Goal: Task Accomplishment & Management: Complete application form

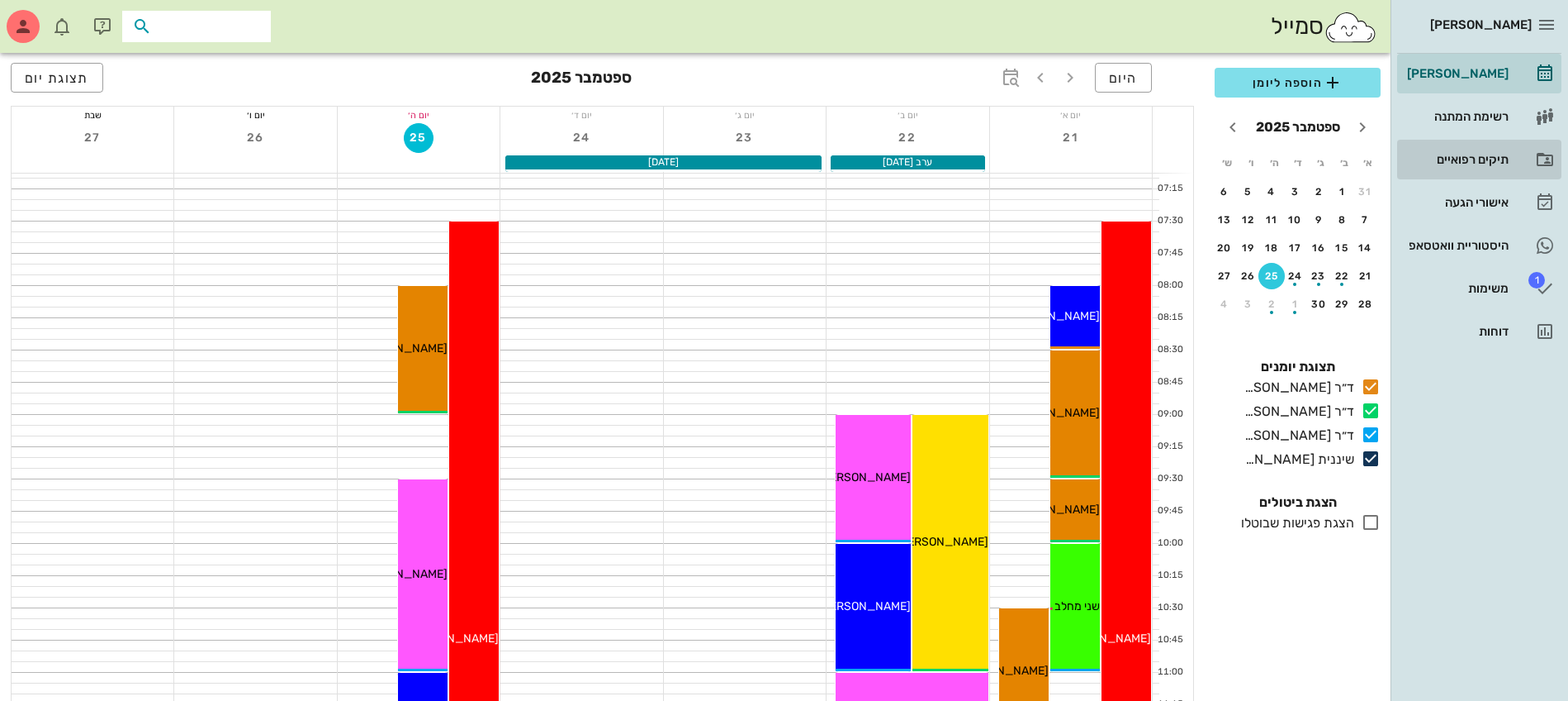
click at [1463, 163] on div "תיקים רפואיים" at bounding box center [1456, 159] width 105 height 13
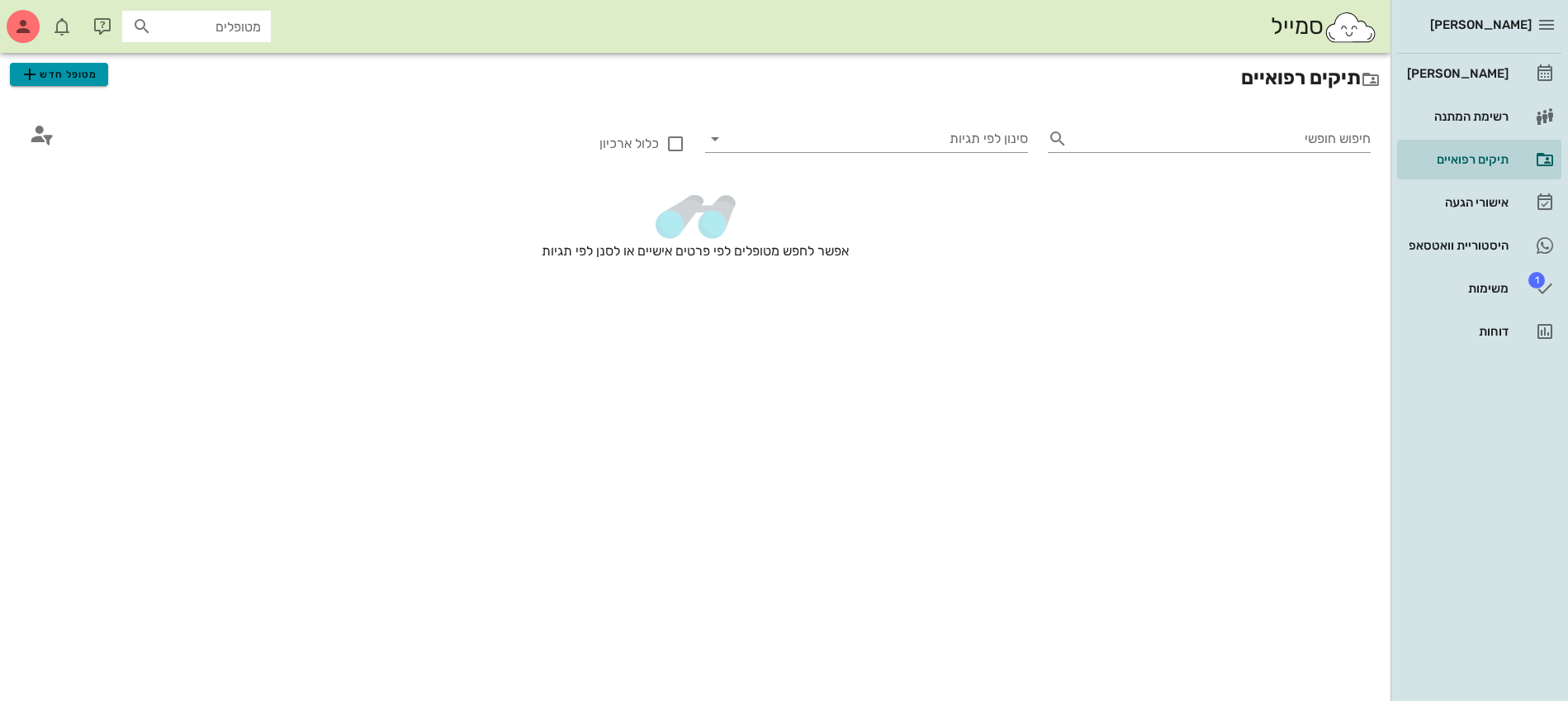
click at [62, 67] on span "מטופל חדש" at bounding box center [59, 75] width 78 height 20
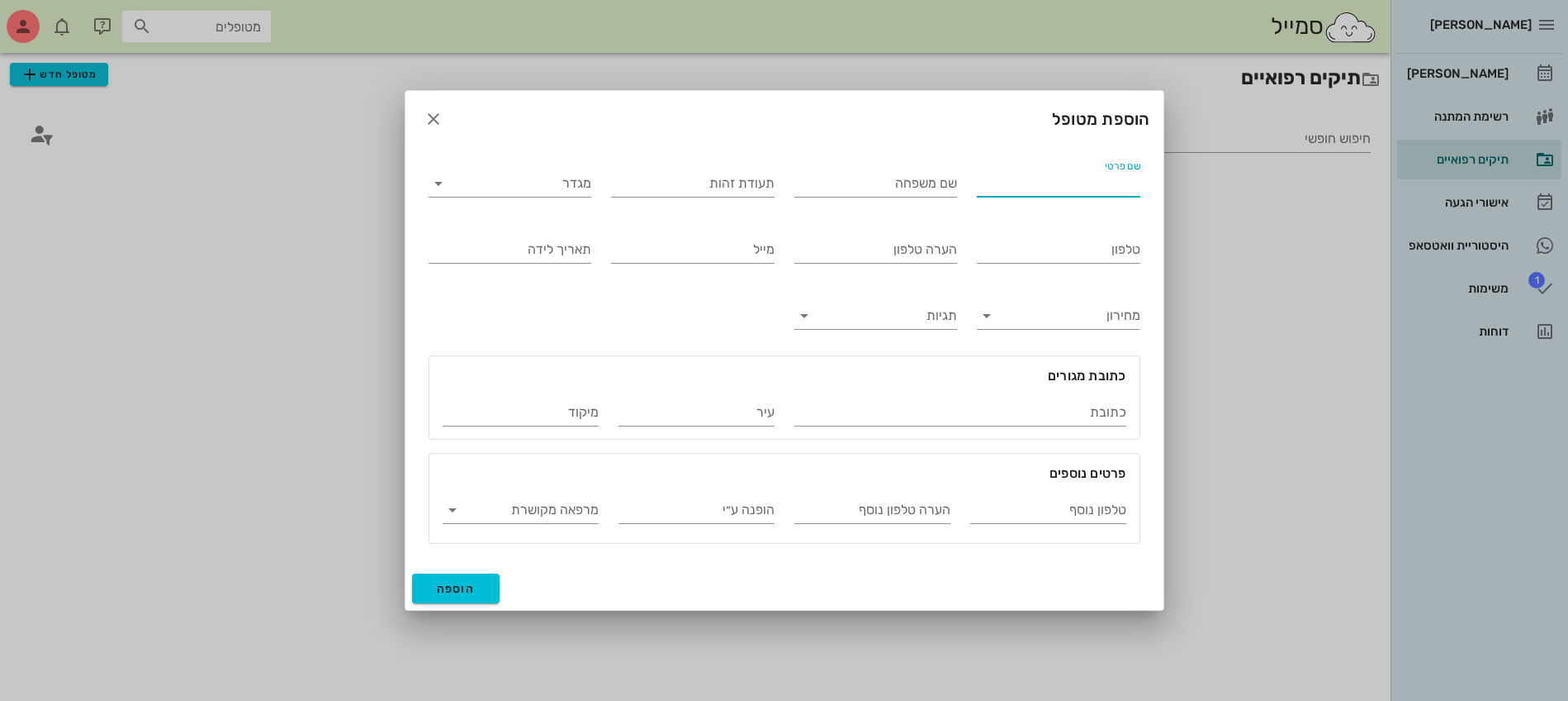
click at [1064, 184] on input "שם פרטי" at bounding box center [1058, 184] width 164 height 27
click at [428, 117] on icon "button" at bounding box center [433, 119] width 20 height 20
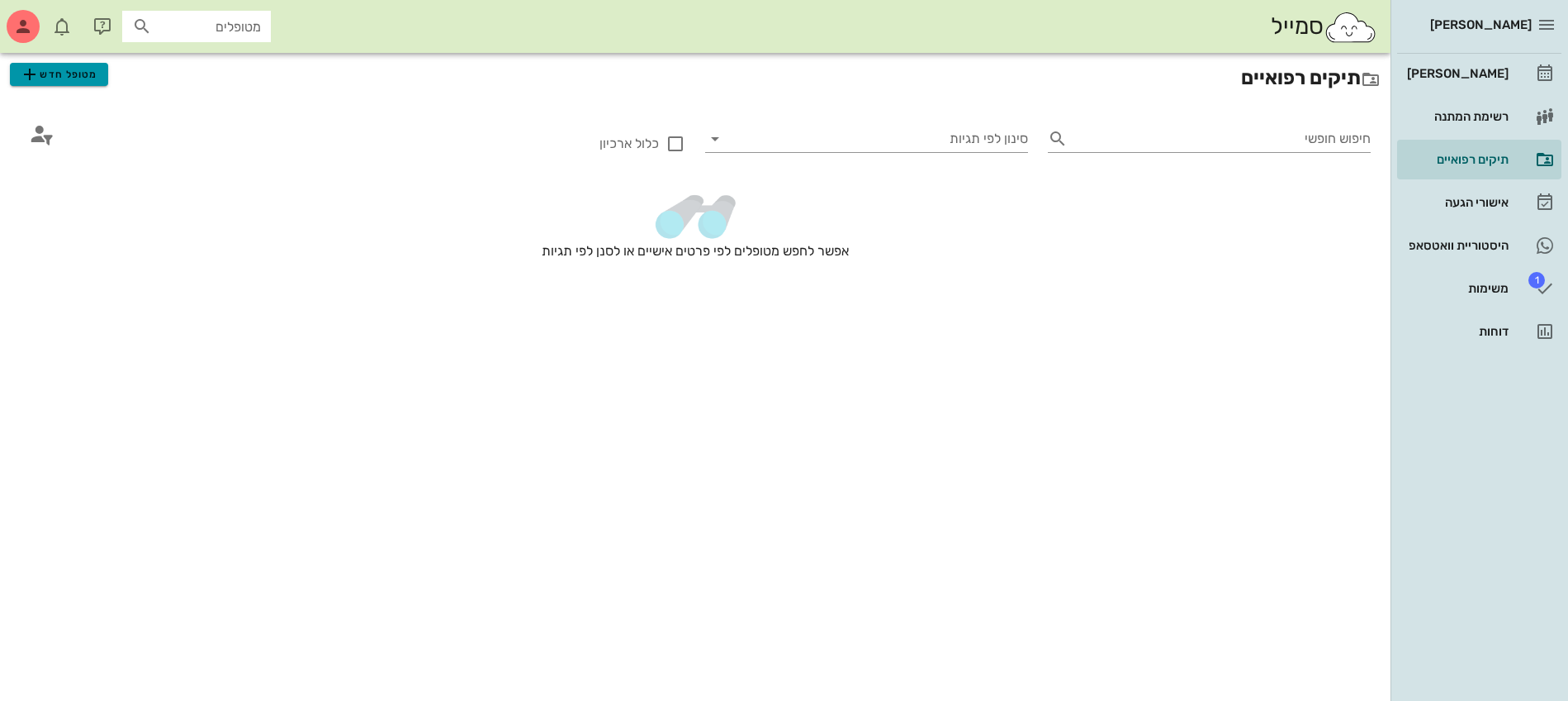
click at [56, 72] on span "מטופל חדש" at bounding box center [59, 75] width 78 height 20
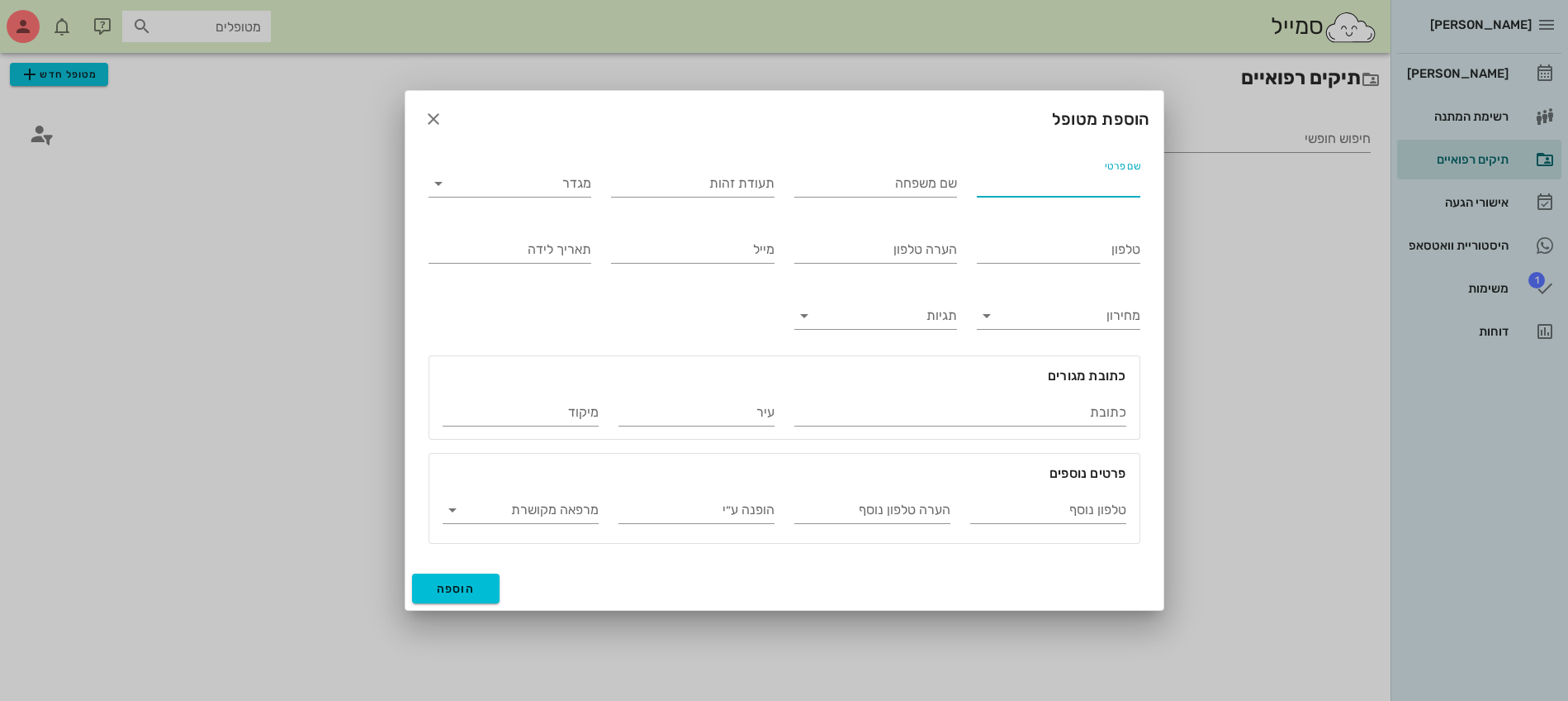
click at [1057, 191] on input "שם פרטי" at bounding box center [1058, 184] width 164 height 27
type input "[PERSON_NAME]"
click at [567, 191] on input "מגדר" at bounding box center [523, 184] width 137 height 27
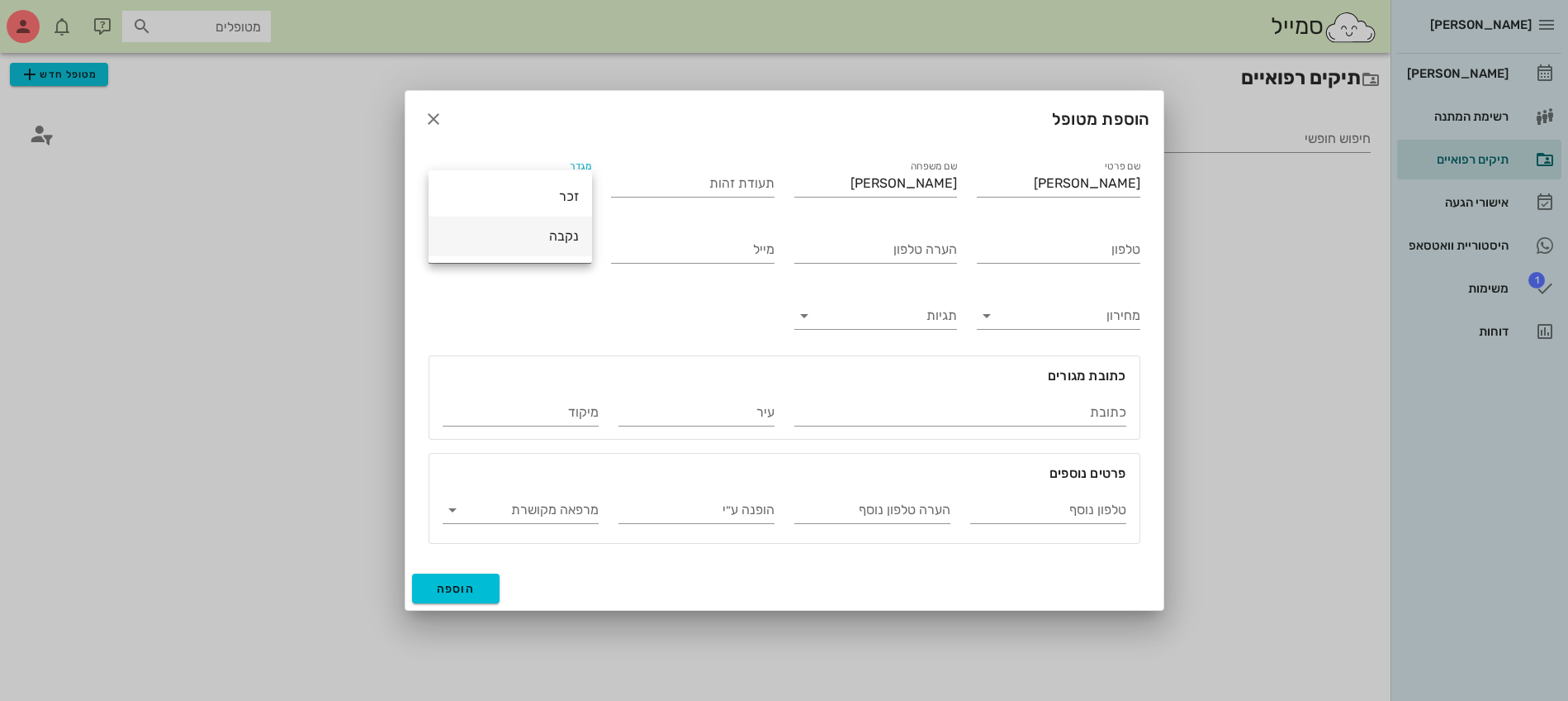
click at [571, 237] on div "נקבה" at bounding box center [510, 236] width 137 height 16
click at [585, 189] on div "נקבה" at bounding box center [573, 184] width 30 height 15
click at [573, 190] on div "זכר" at bounding box center [510, 196] width 137 height 16
click at [1101, 258] on input "טלפון" at bounding box center [1058, 250] width 164 height 27
type input "050-4030020"
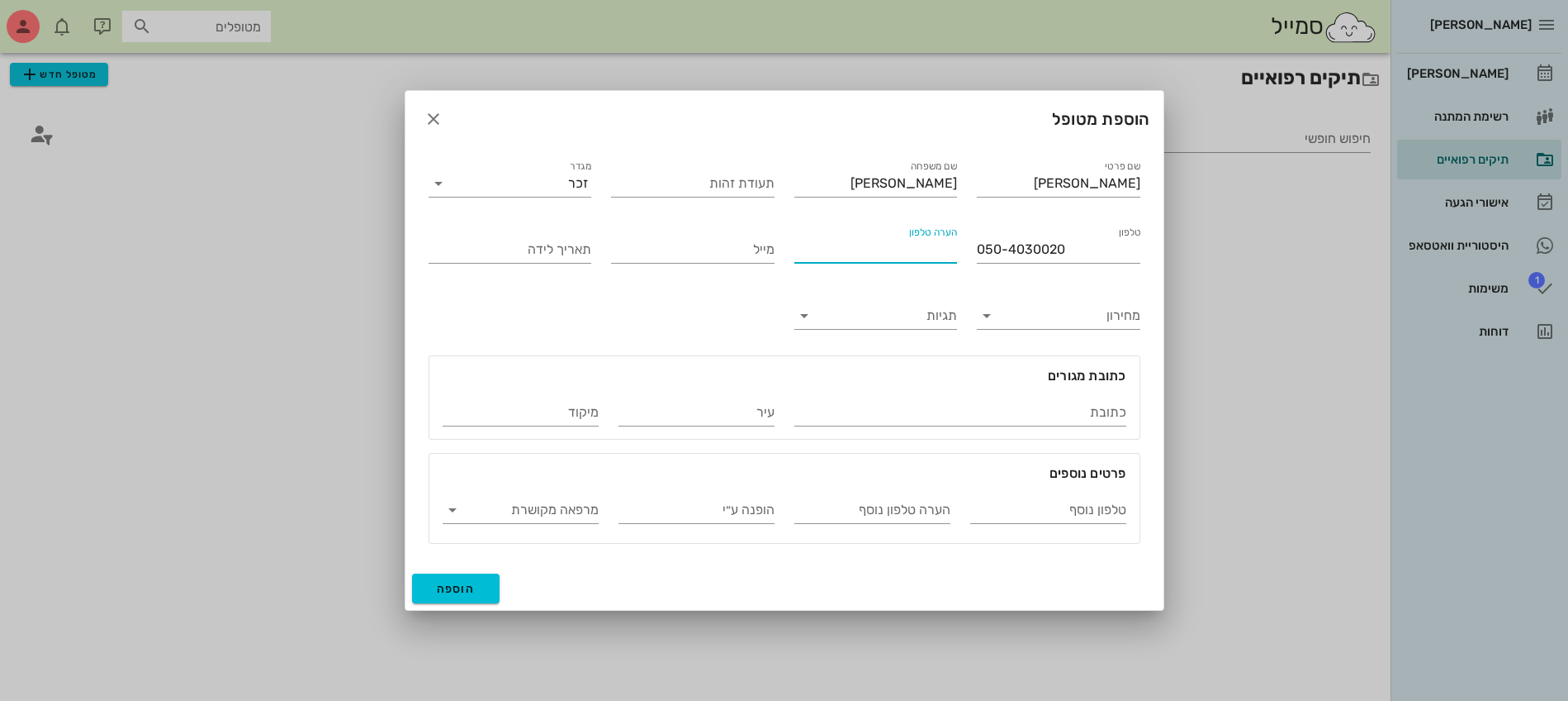
click at [875, 252] on input "הערה טלפון" at bounding box center [876, 250] width 164 height 27
type input "[PERSON_NAME]"
click at [466, 585] on span "הוספה" at bounding box center [456, 588] width 39 height 14
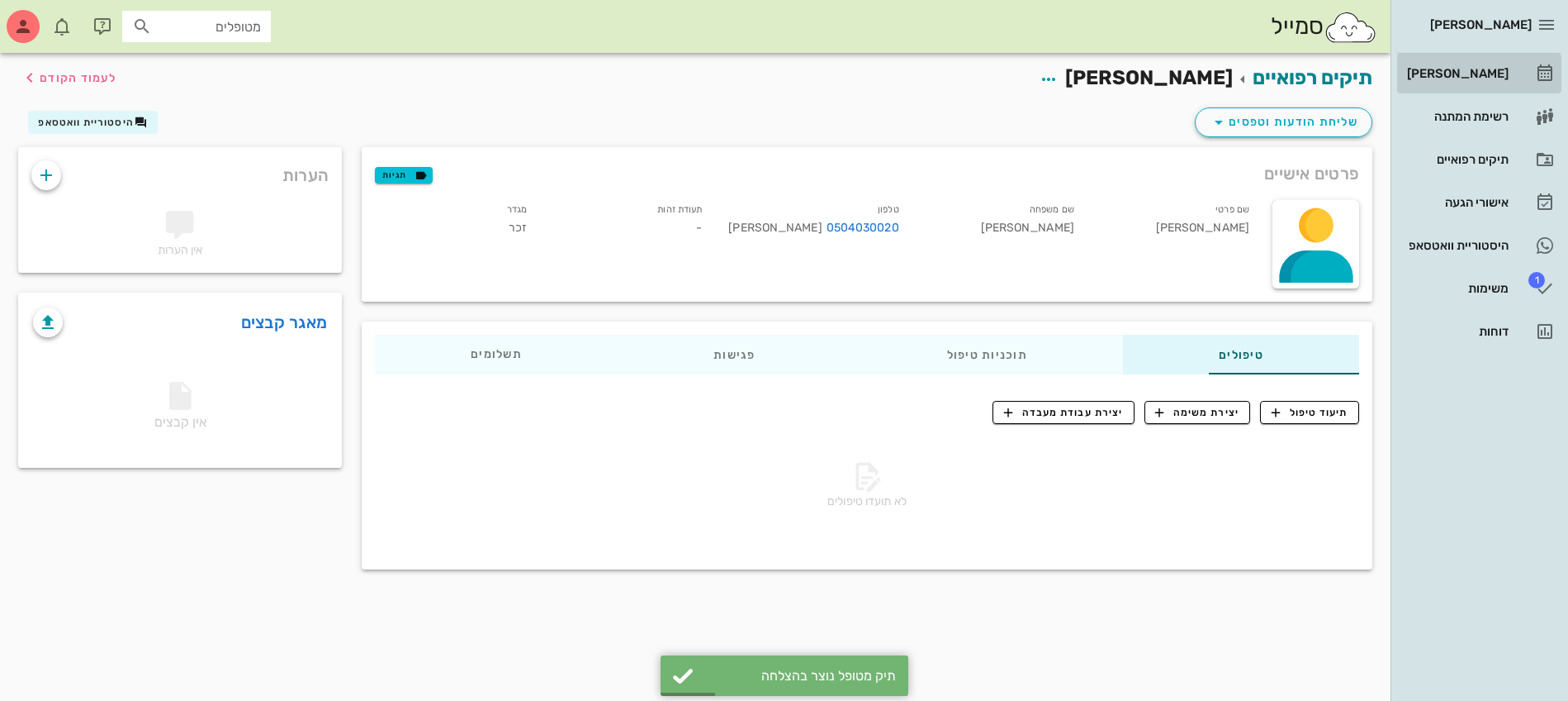
click at [1466, 76] on div "[PERSON_NAME]" at bounding box center [1456, 74] width 105 height 13
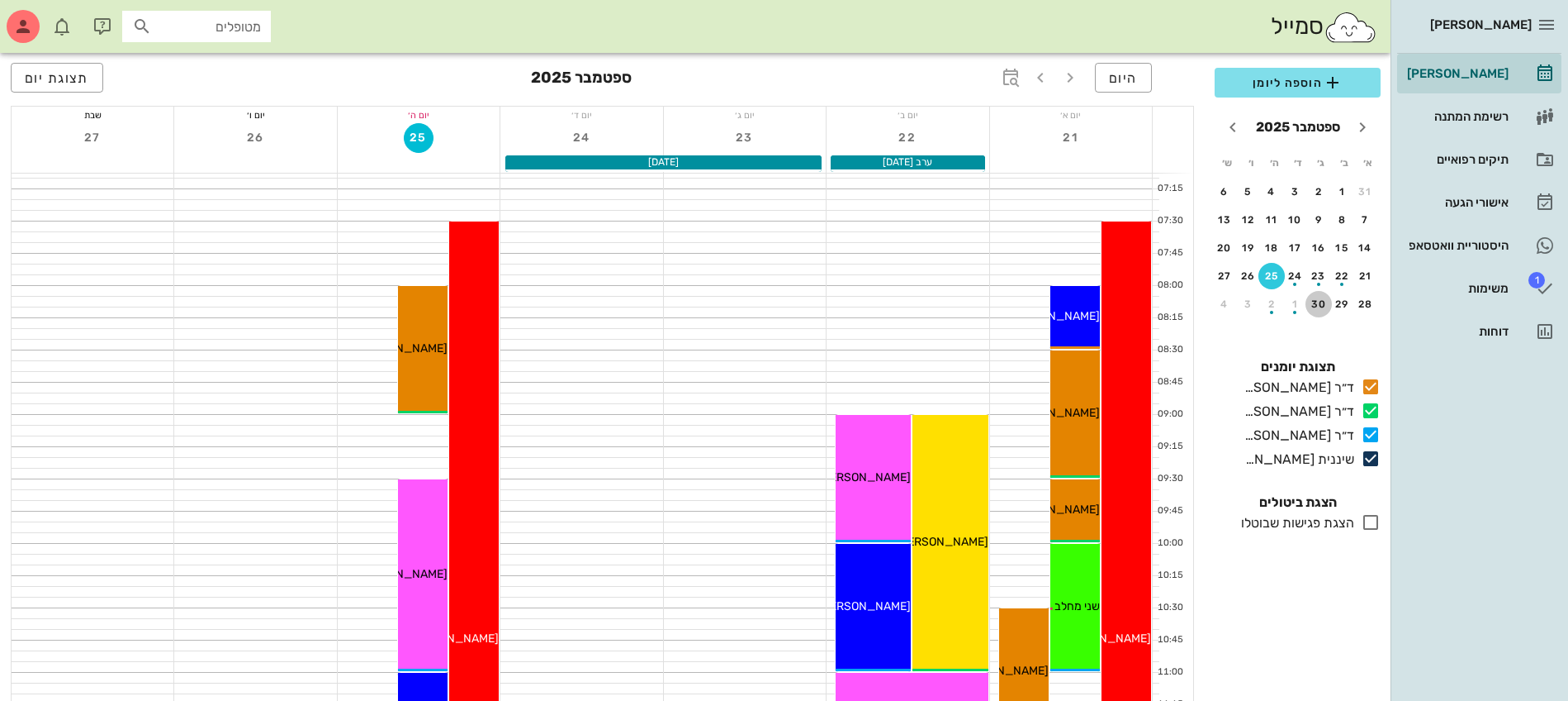
drag, startPoint x: 1313, startPoint y: 308, endPoint x: 1290, endPoint y: 78, distance: 231.1
click at [1314, 307] on div "30" at bounding box center [1319, 304] width 27 height 12
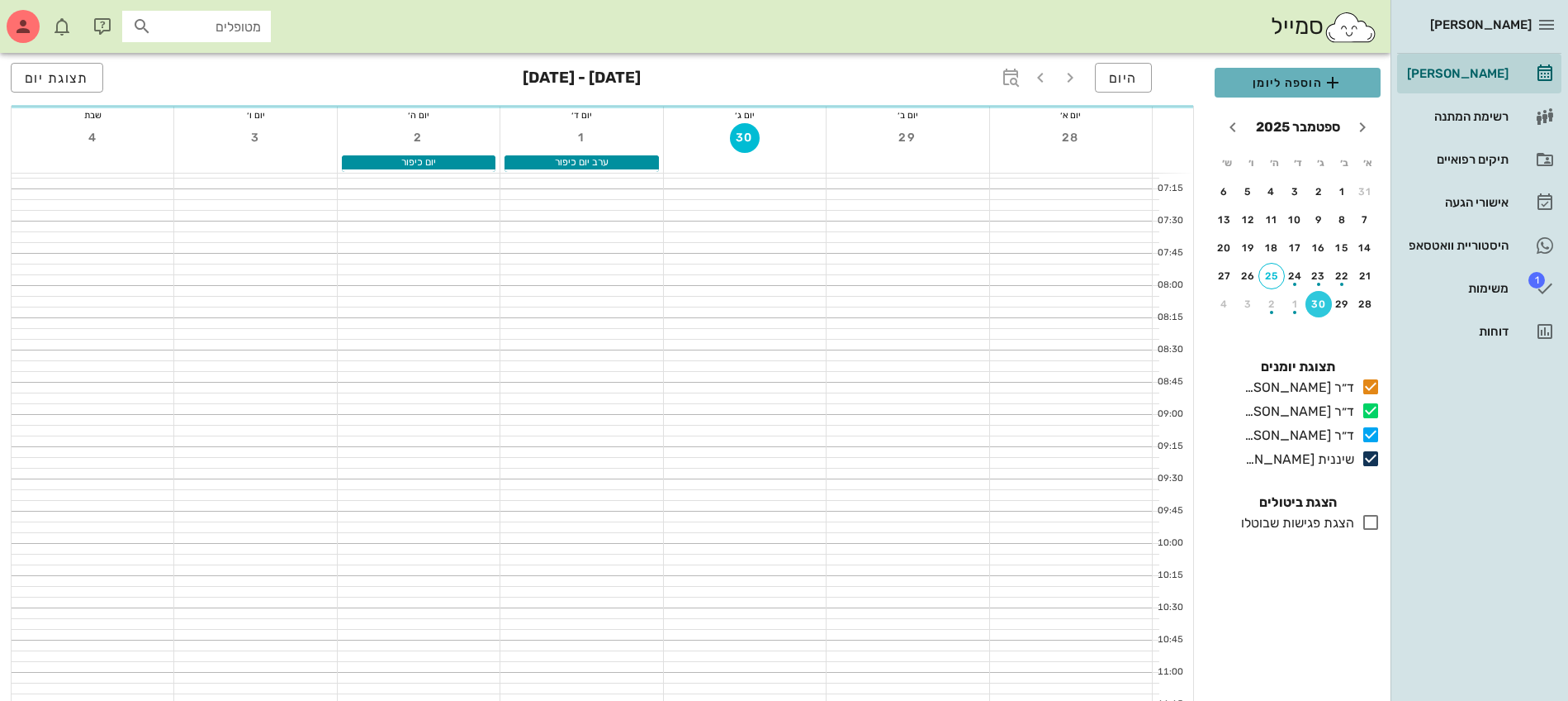
click at [1289, 79] on span "הוספה ליומן" at bounding box center [1297, 83] width 139 height 20
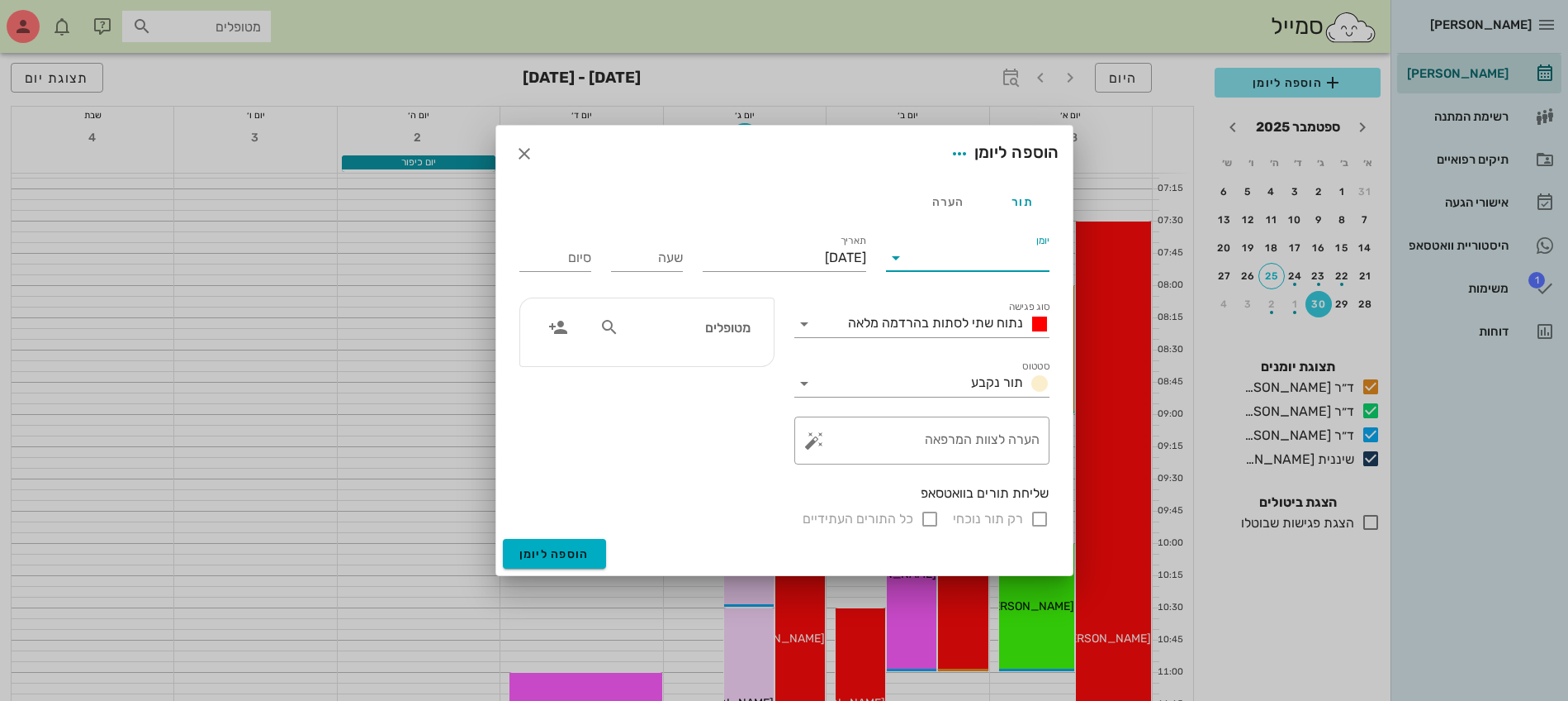
click at [956, 252] on input "יומן" at bounding box center [979, 257] width 140 height 27
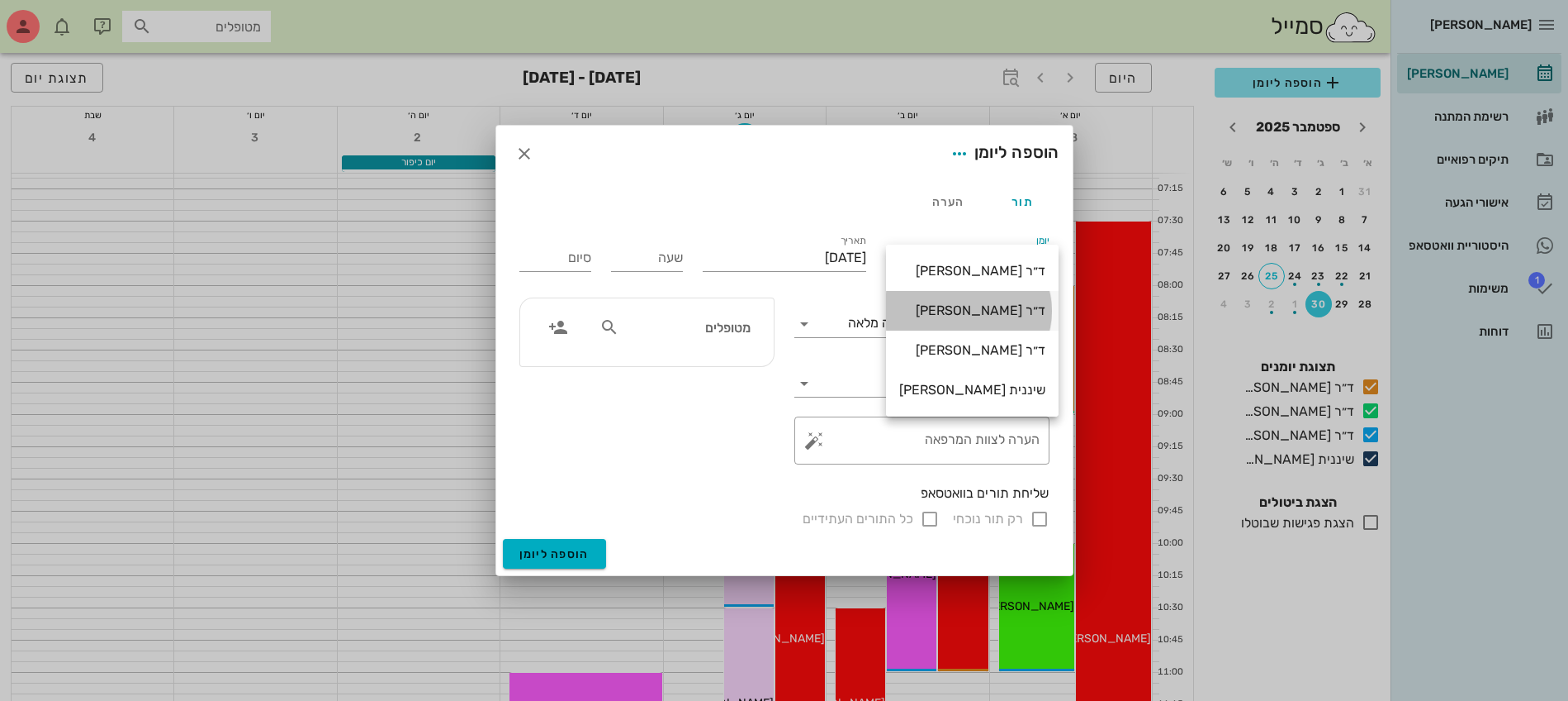
click at [970, 306] on div "ד״ר [PERSON_NAME]" at bounding box center [972, 310] width 146 height 16
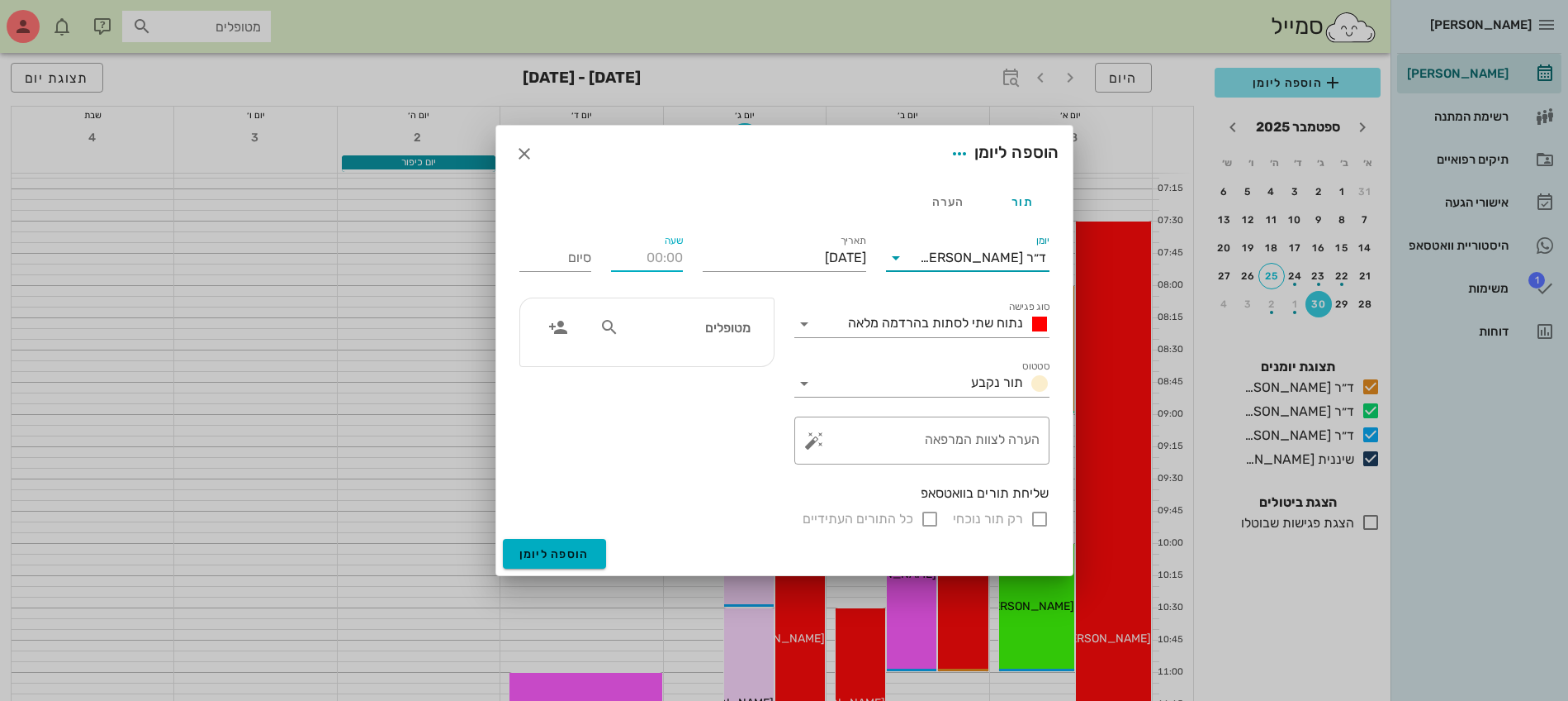
click at [661, 258] on input "שעה" at bounding box center [647, 257] width 72 height 27
drag, startPoint x: 650, startPoint y: 256, endPoint x: 812, endPoint y: 257, distance: 162.0
click at [812, 257] on div "יומן ד״ר [PERSON_NAME] סוג פגישה נתוח שתי לסתות בהרדמה מלאה סטטוס תור נקבע תארי…" at bounding box center [784, 380] width 550 height 317
type input "12:00"
click at [583, 263] on input "20:00" at bounding box center [555, 257] width 72 height 27
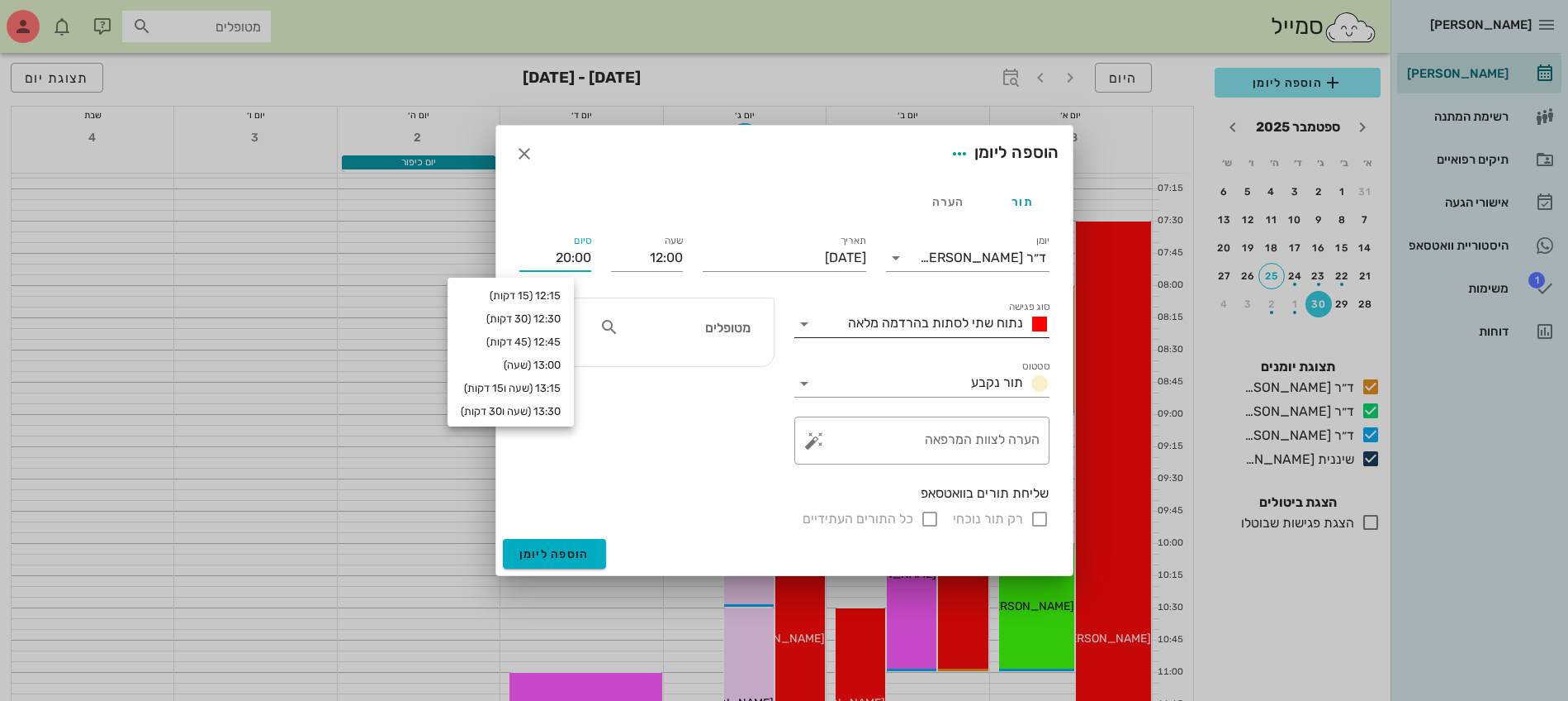
click at [900, 325] on span "נתוח שתי לסתות בהרדמה מלאה" at bounding box center [935, 322] width 175 height 16
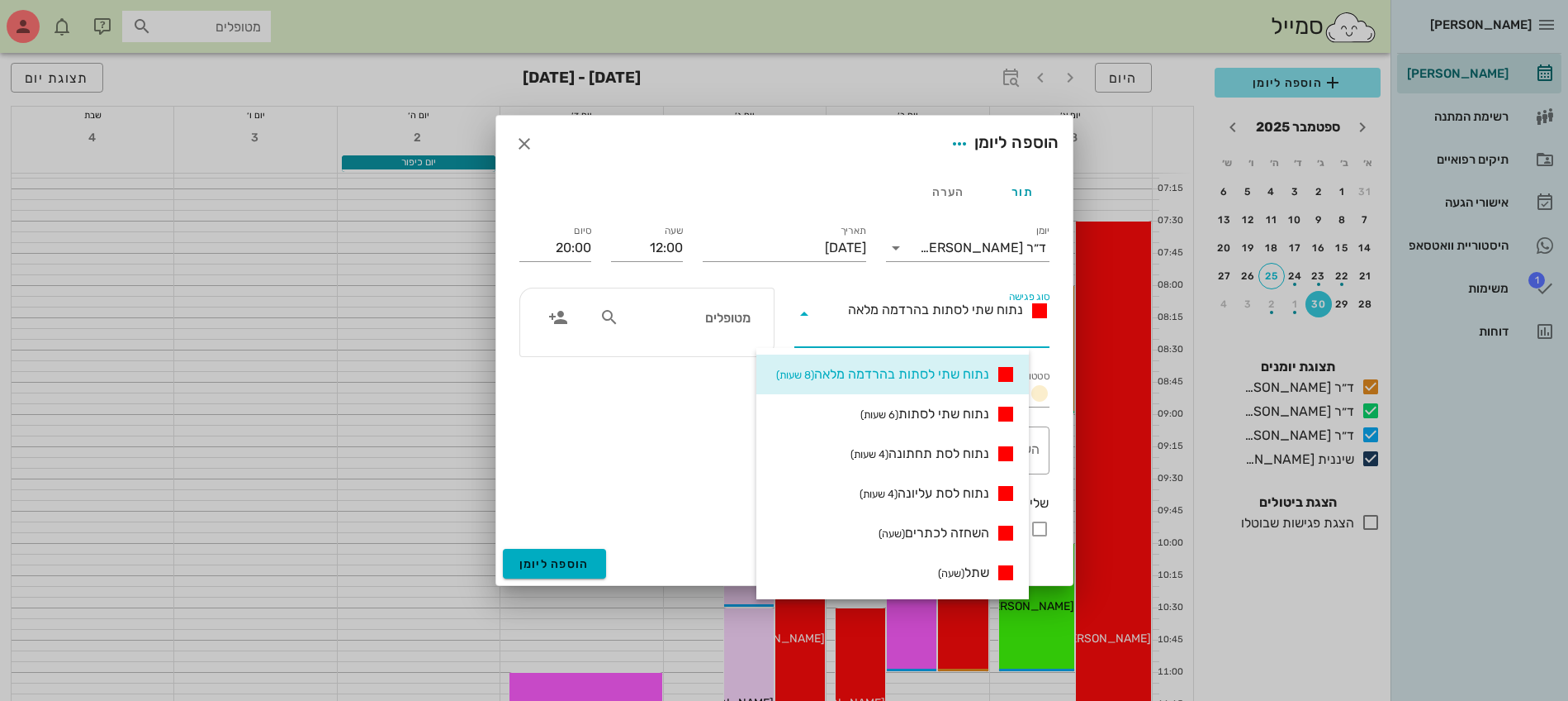
click at [957, 303] on span "נתוח שתי לסתות בהרדמה מלאה" at bounding box center [935, 309] width 175 height 16
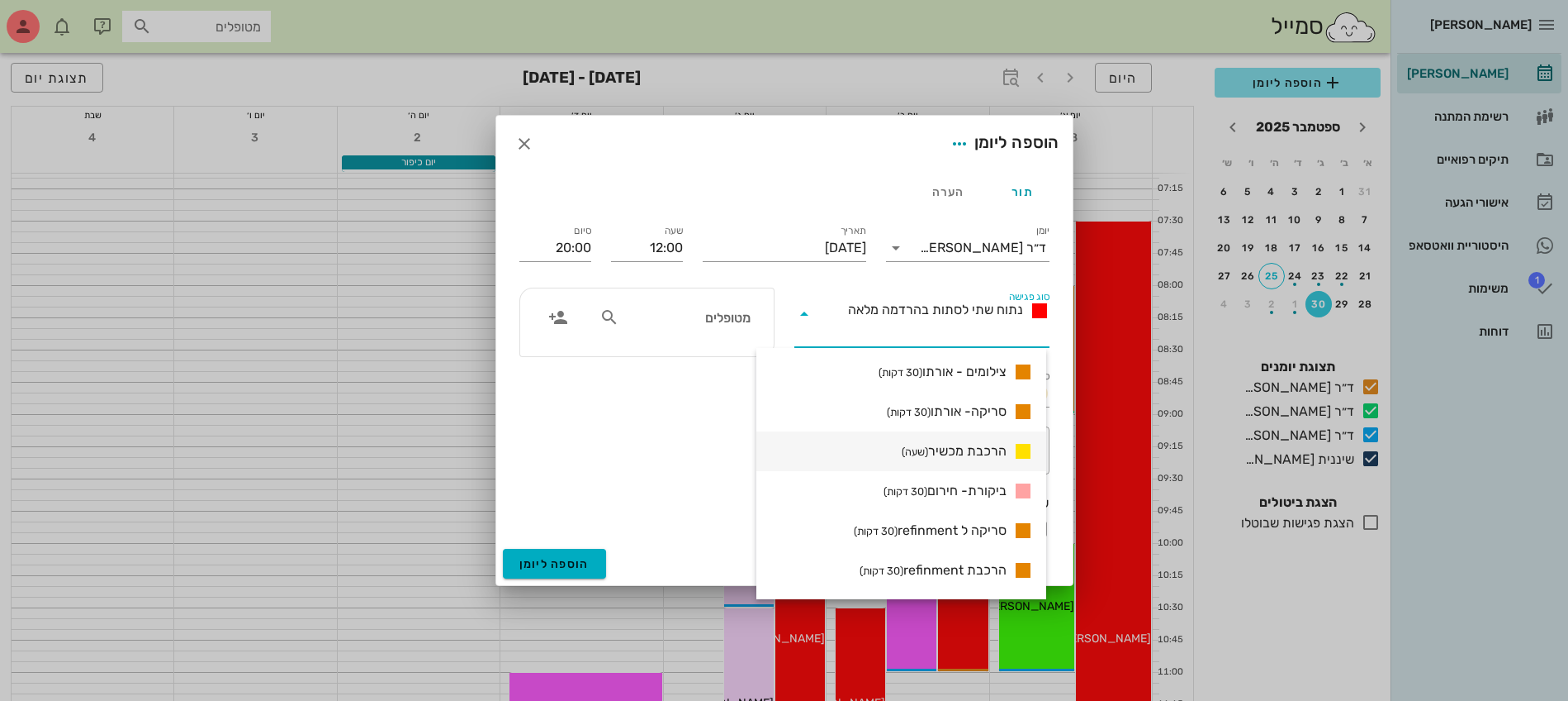
scroll to position [1446, 0]
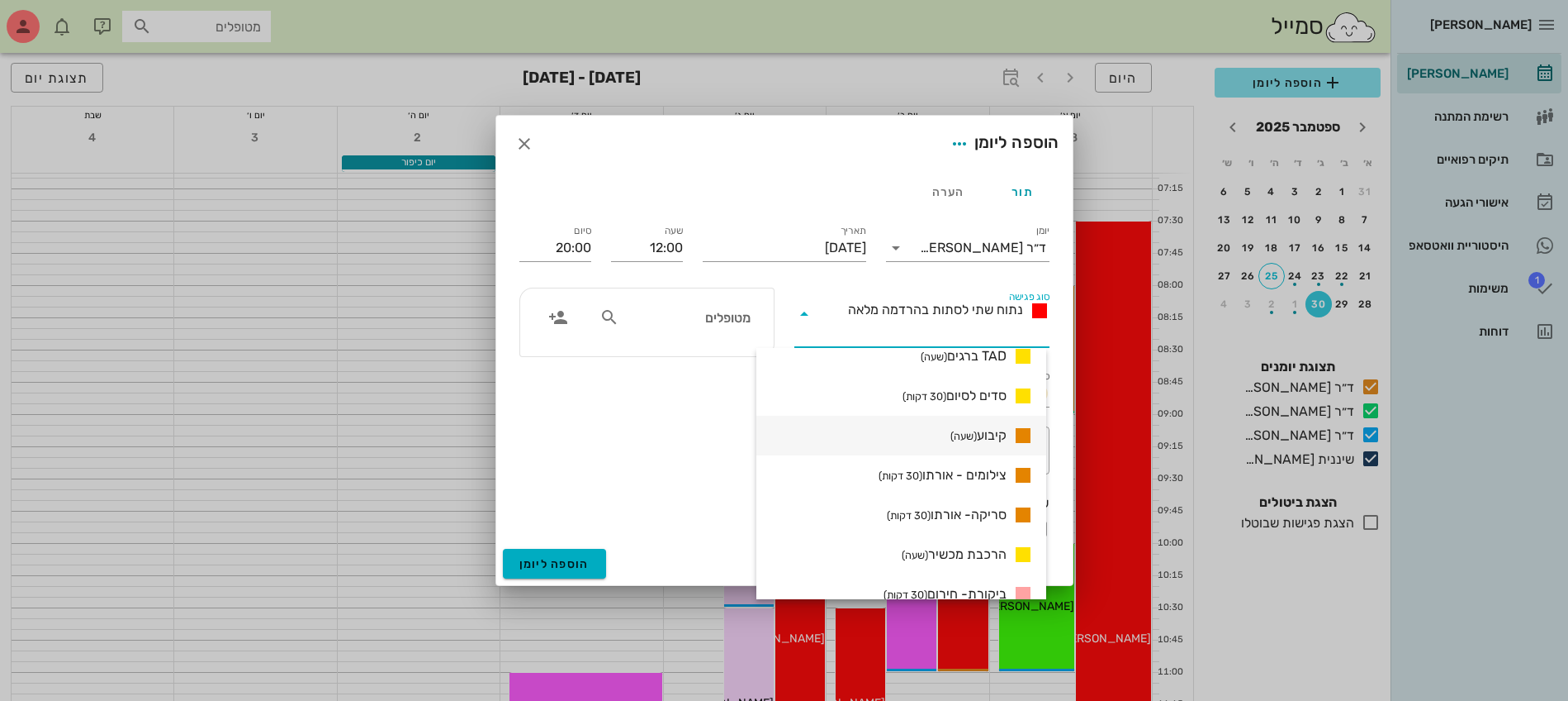
click at [964, 438] on small "(שעה)" at bounding box center [964, 435] width 27 height 12
type input "13:00"
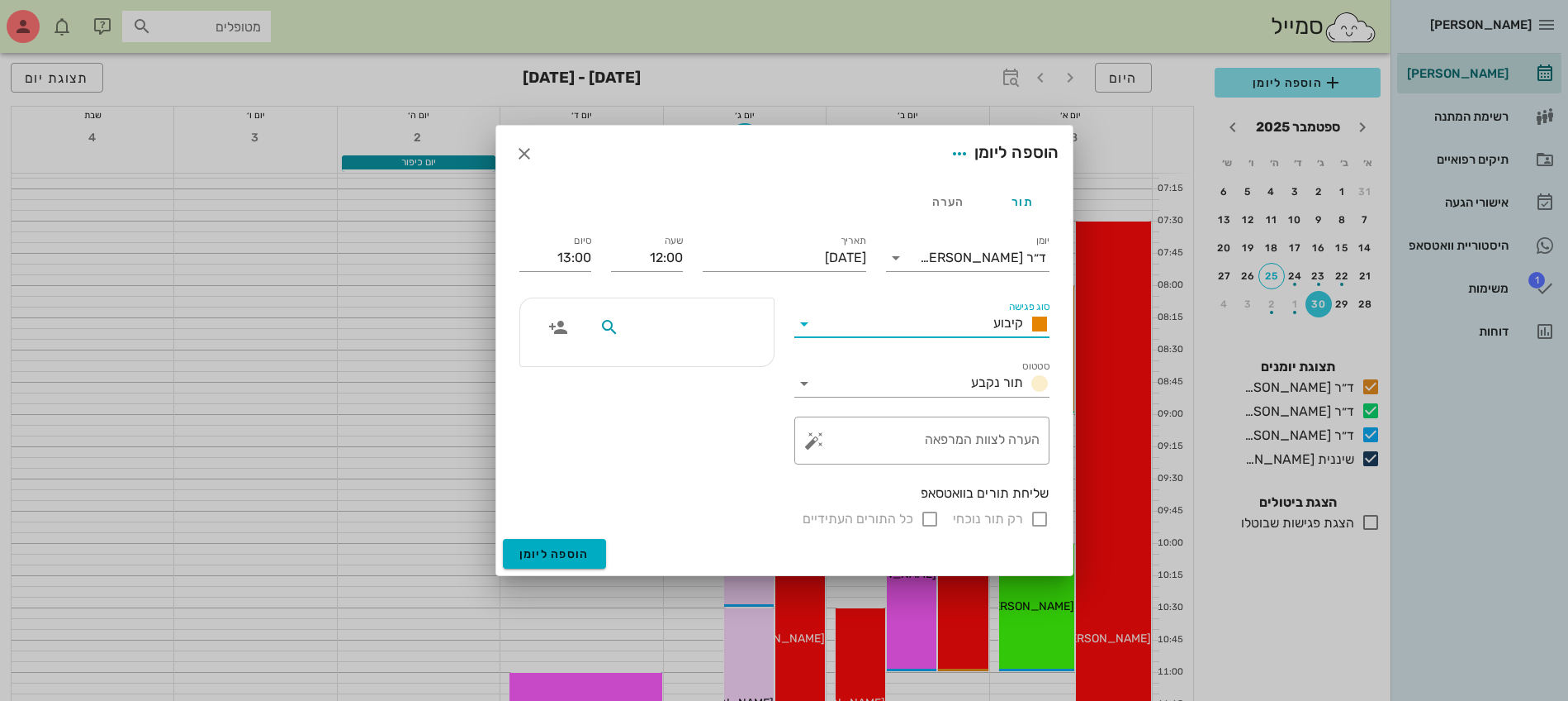
click at [685, 325] on input "text" at bounding box center [686, 327] width 127 height 22
type input "[PERSON_NAME]"
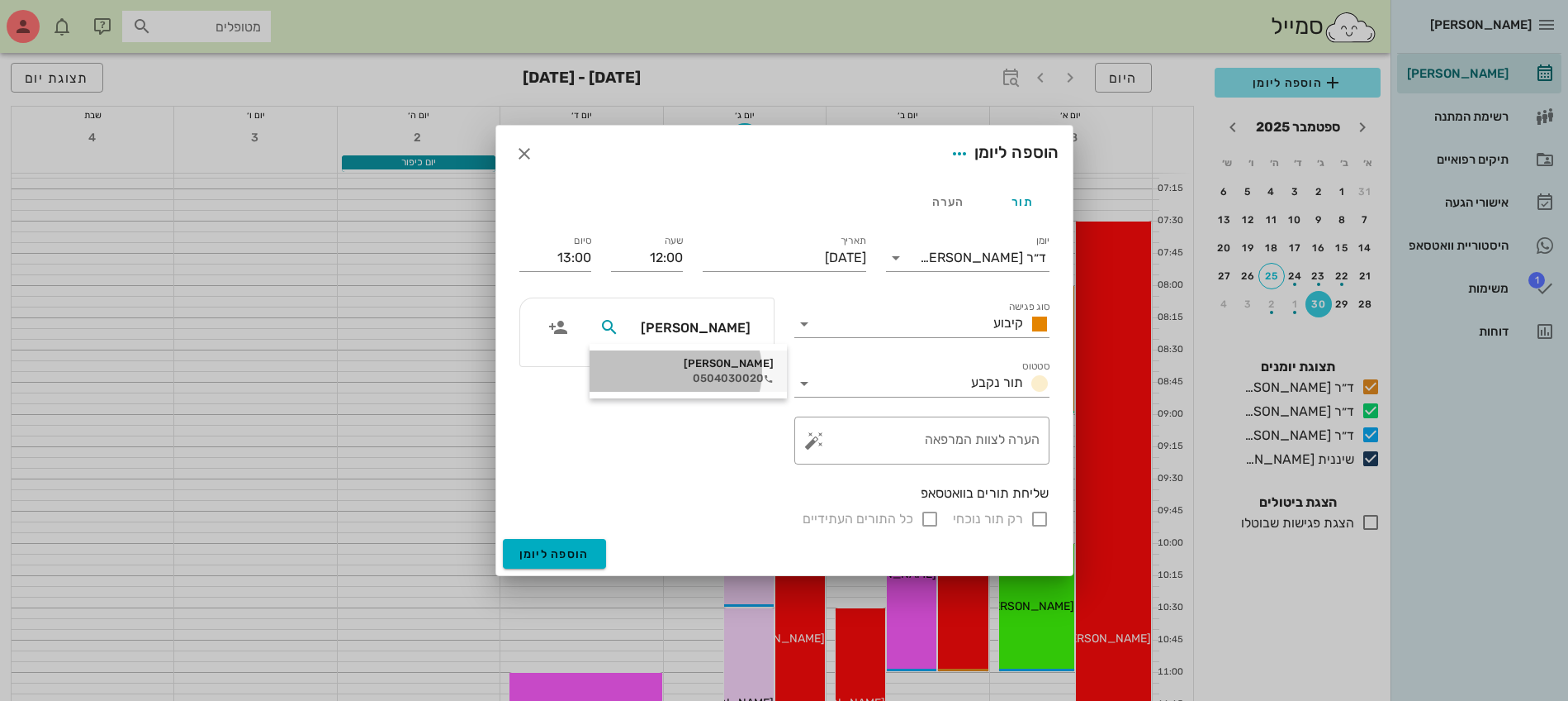
click at [703, 365] on div "[PERSON_NAME]" at bounding box center [688, 364] width 171 height 13
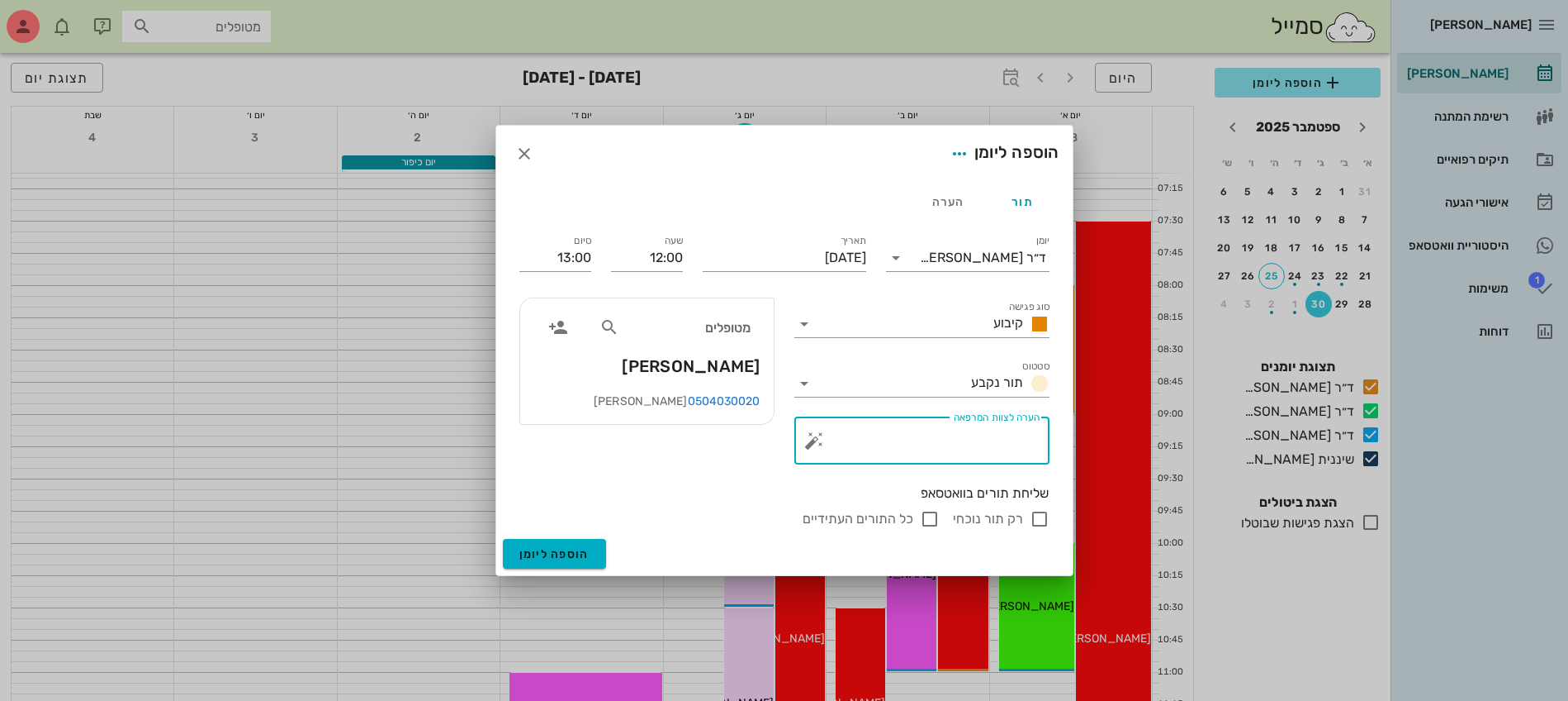
click at [927, 445] on textarea "הערה לצוות המרפאה" at bounding box center [929, 444] width 222 height 40
type textarea "סד לילה"
click at [781, 264] on input "[DATE]" at bounding box center [784, 257] width 164 height 27
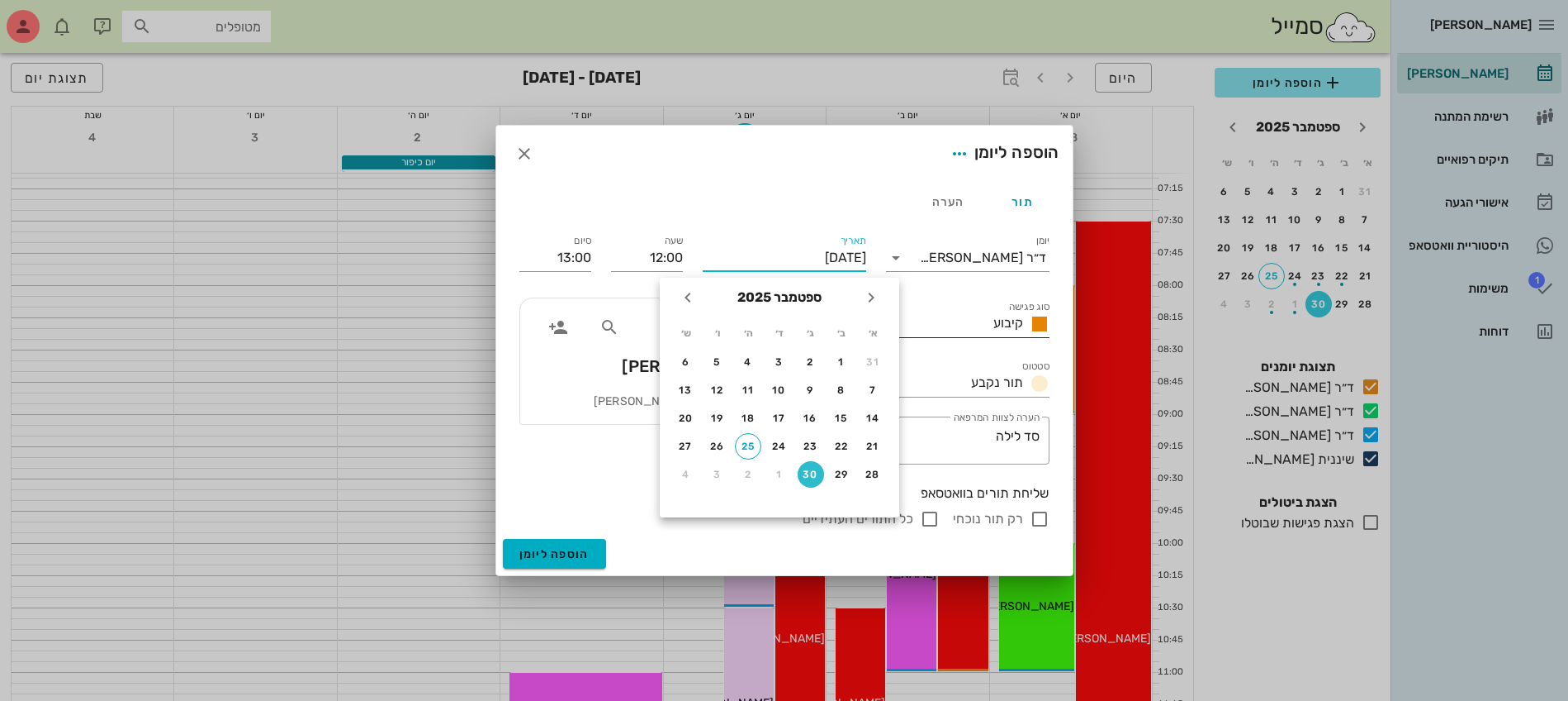
click at [1007, 327] on span "קיבוע" at bounding box center [1009, 322] width 30 height 16
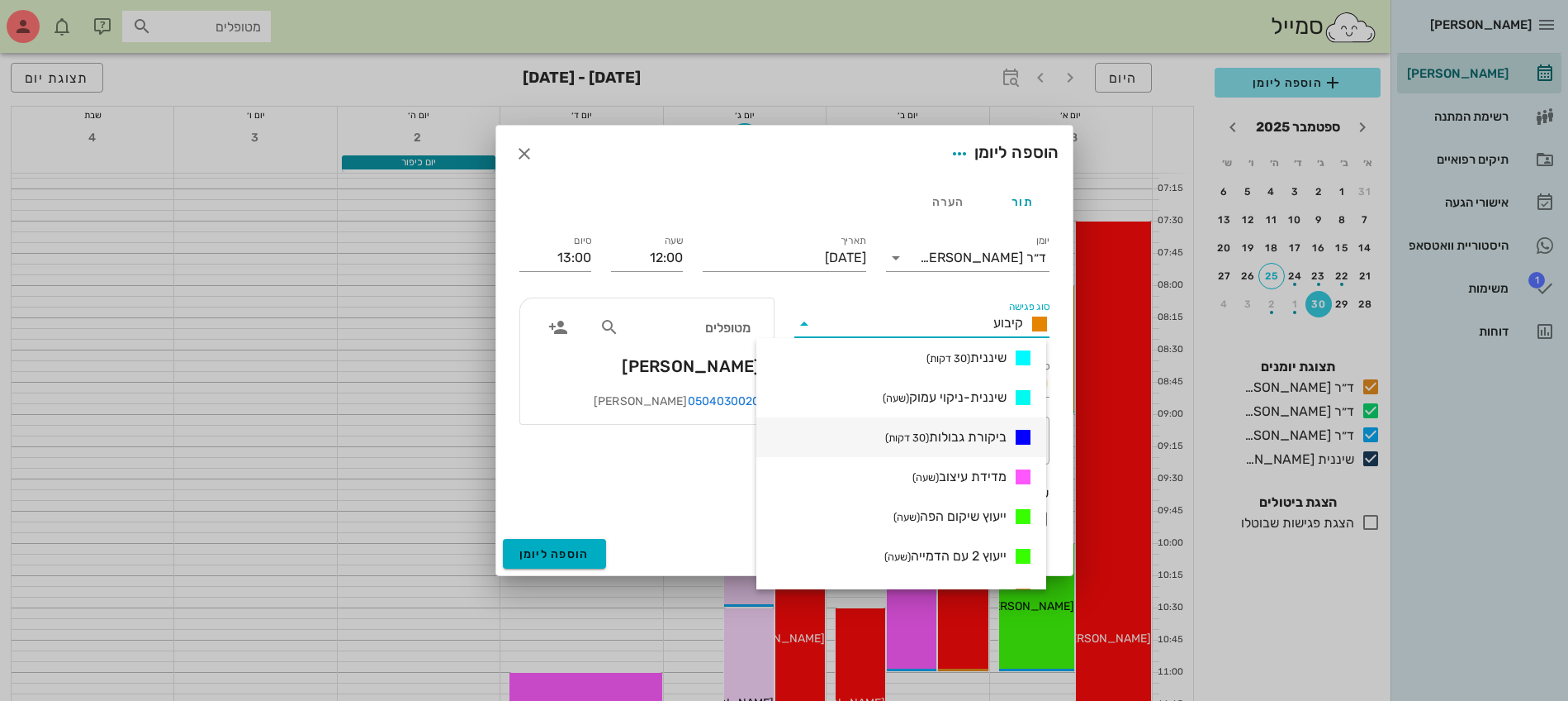
scroll to position [903, 0]
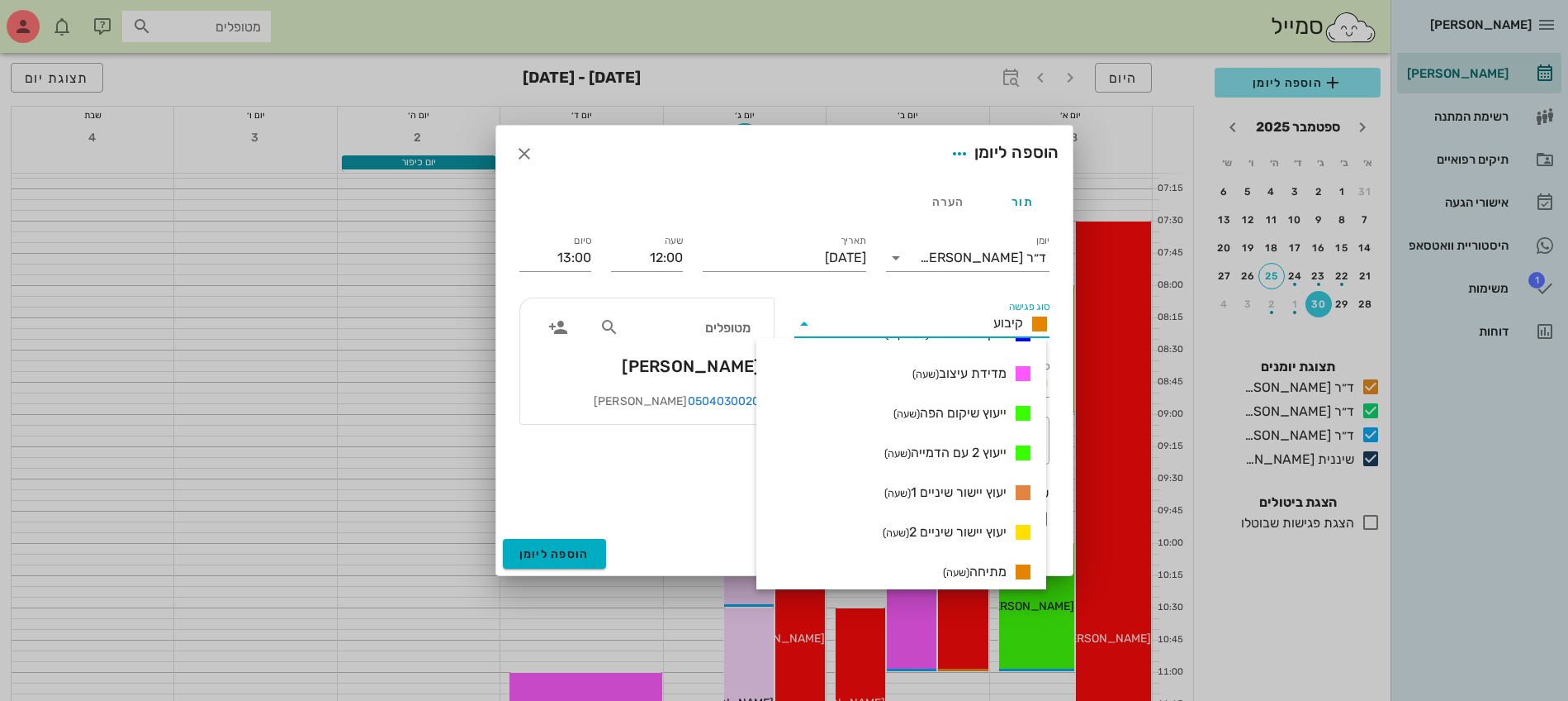
click at [970, 316] on input "סוג פגישה" at bounding box center [902, 324] width 169 height 27
click at [564, 551] on span "הוספה ליומן" at bounding box center [554, 554] width 71 height 14
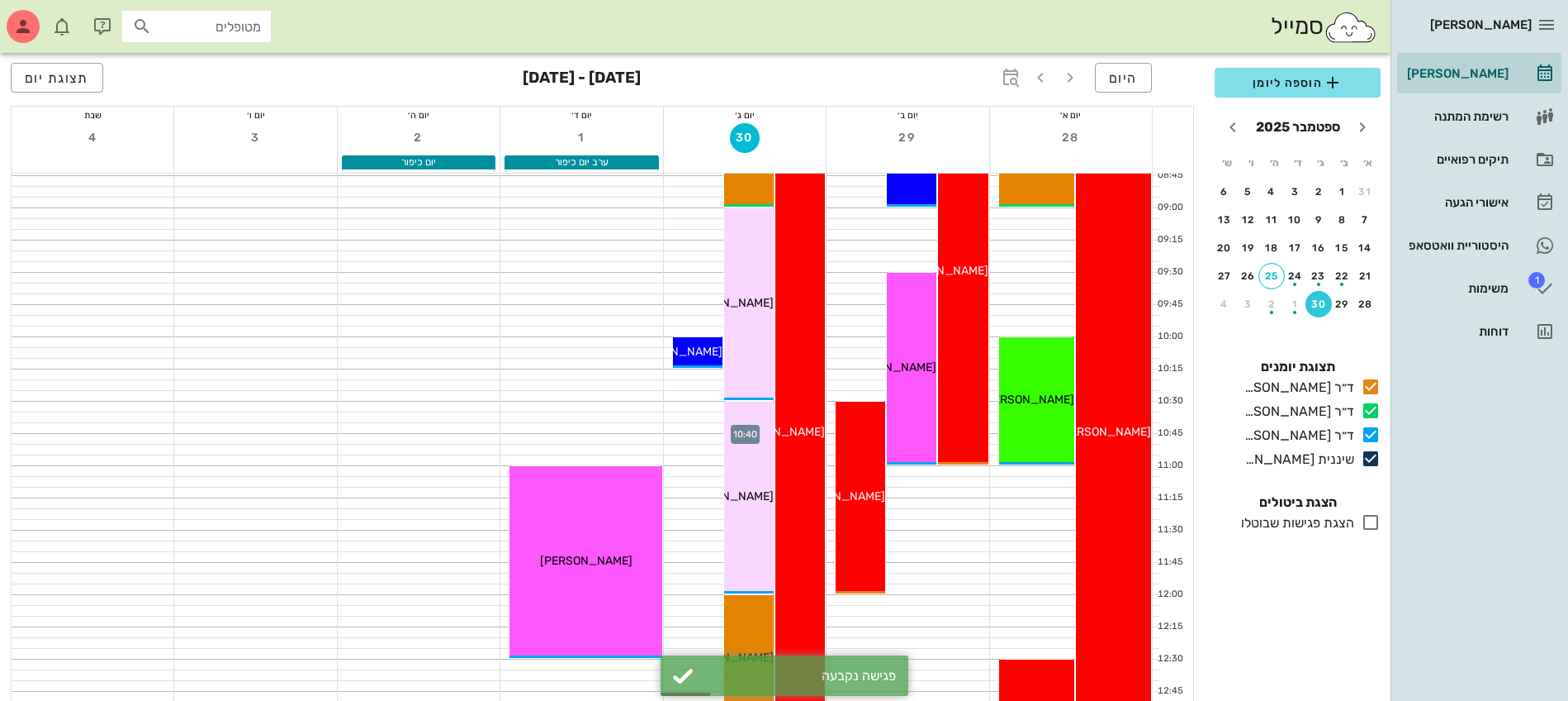
scroll to position [413, 0]
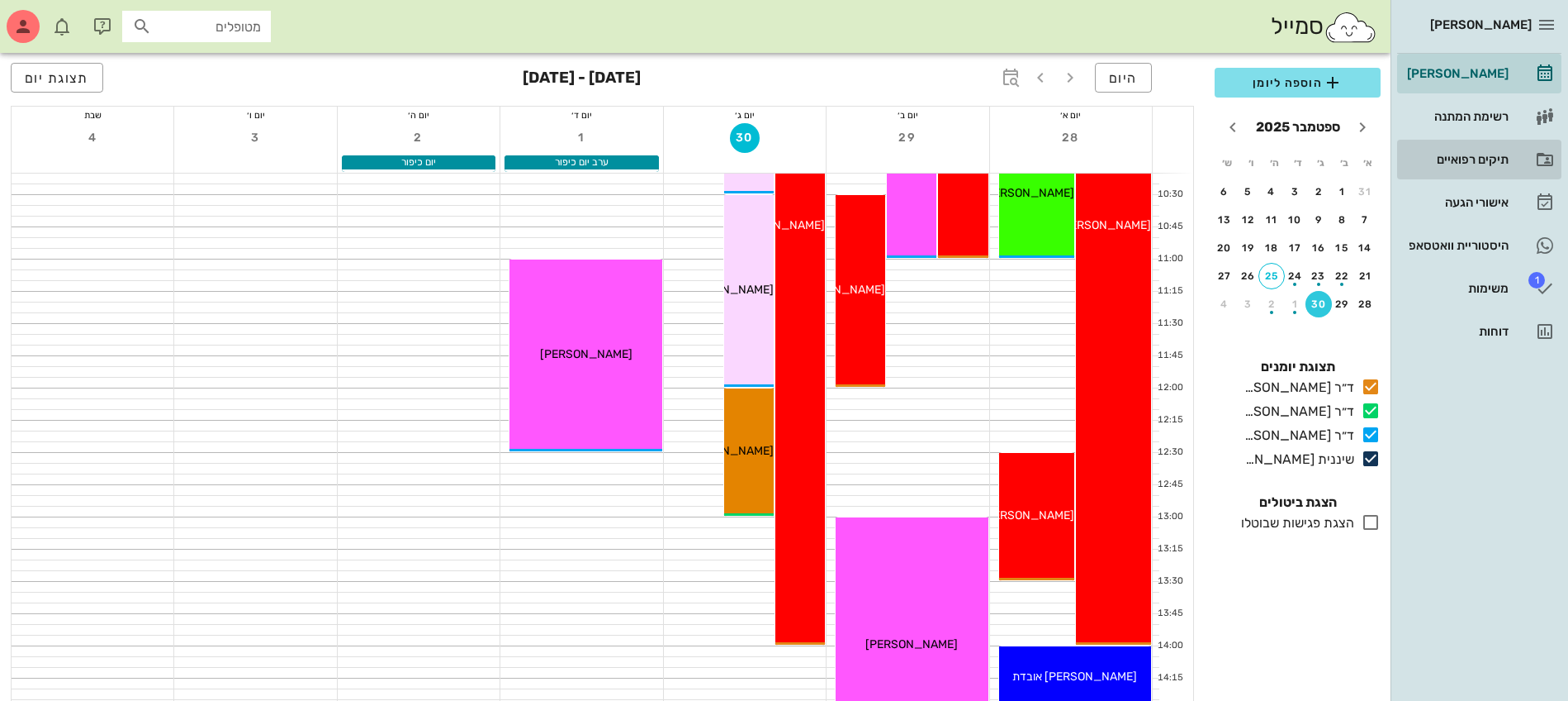
click at [1475, 163] on div "תיקים רפואיים" at bounding box center [1456, 159] width 105 height 13
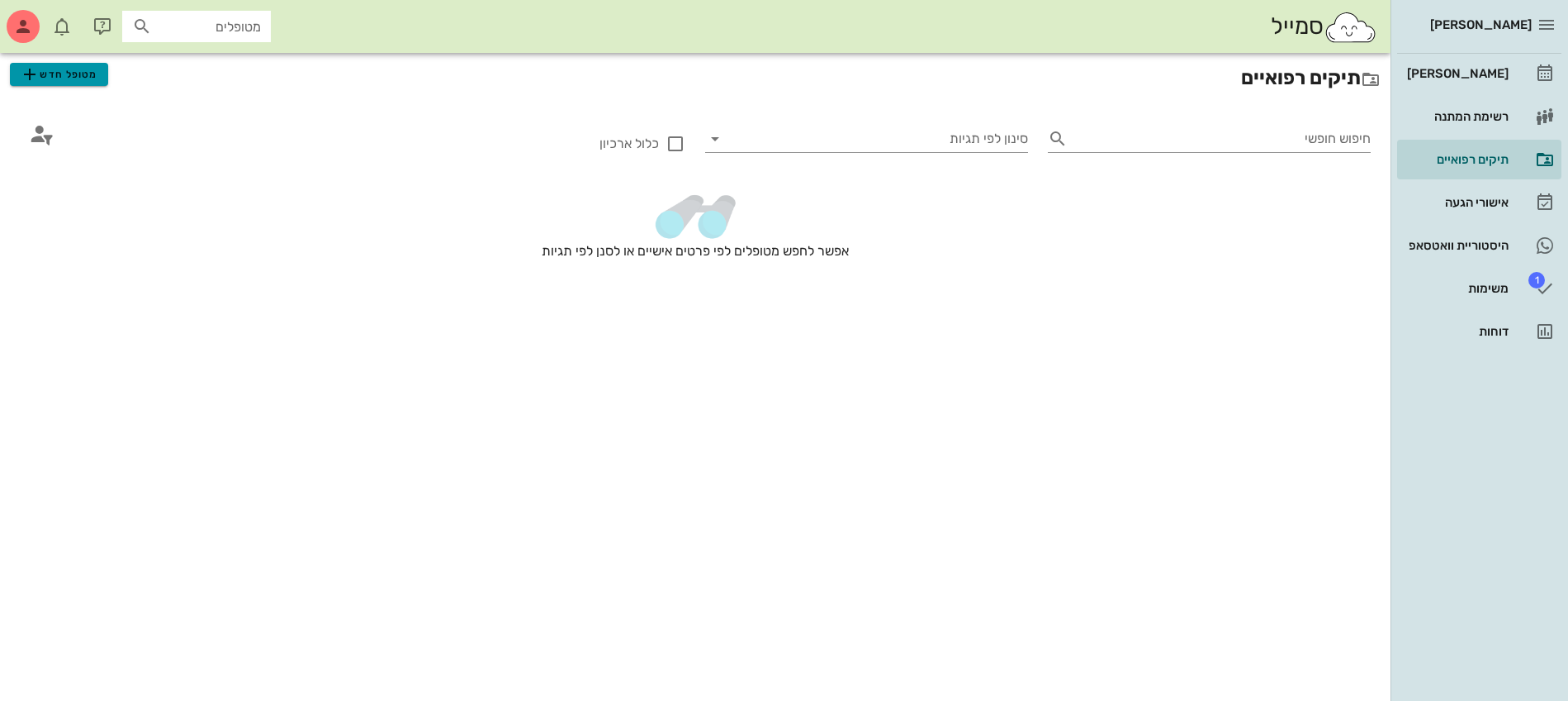
click at [51, 72] on span "מטופל חדש" at bounding box center [59, 75] width 78 height 20
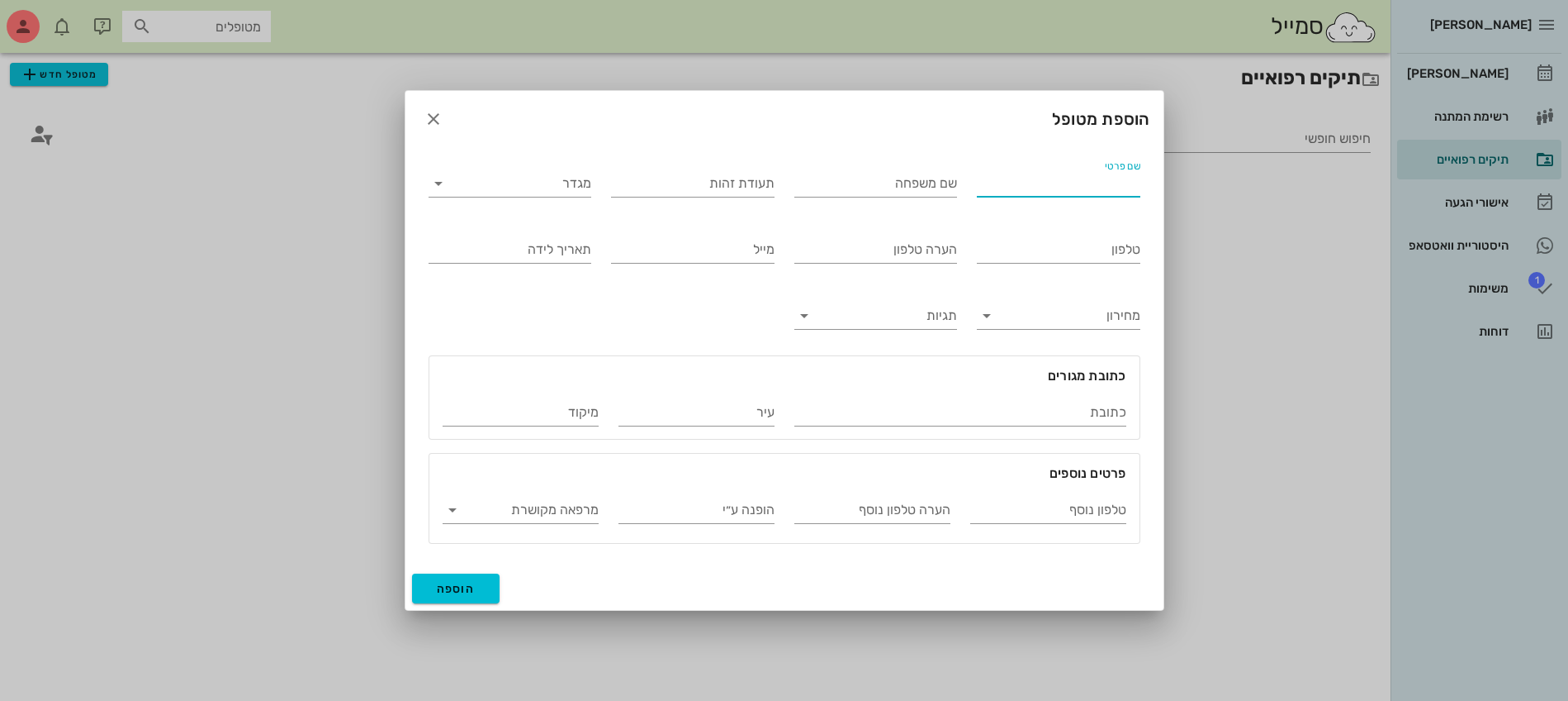
click at [1054, 190] on input "שם פרטי" at bounding box center [1058, 184] width 164 height 27
type input "[PERSON_NAME]"
click at [711, 184] on input "תעודת זהות" at bounding box center [692, 184] width 164 height 27
type input "327064309"
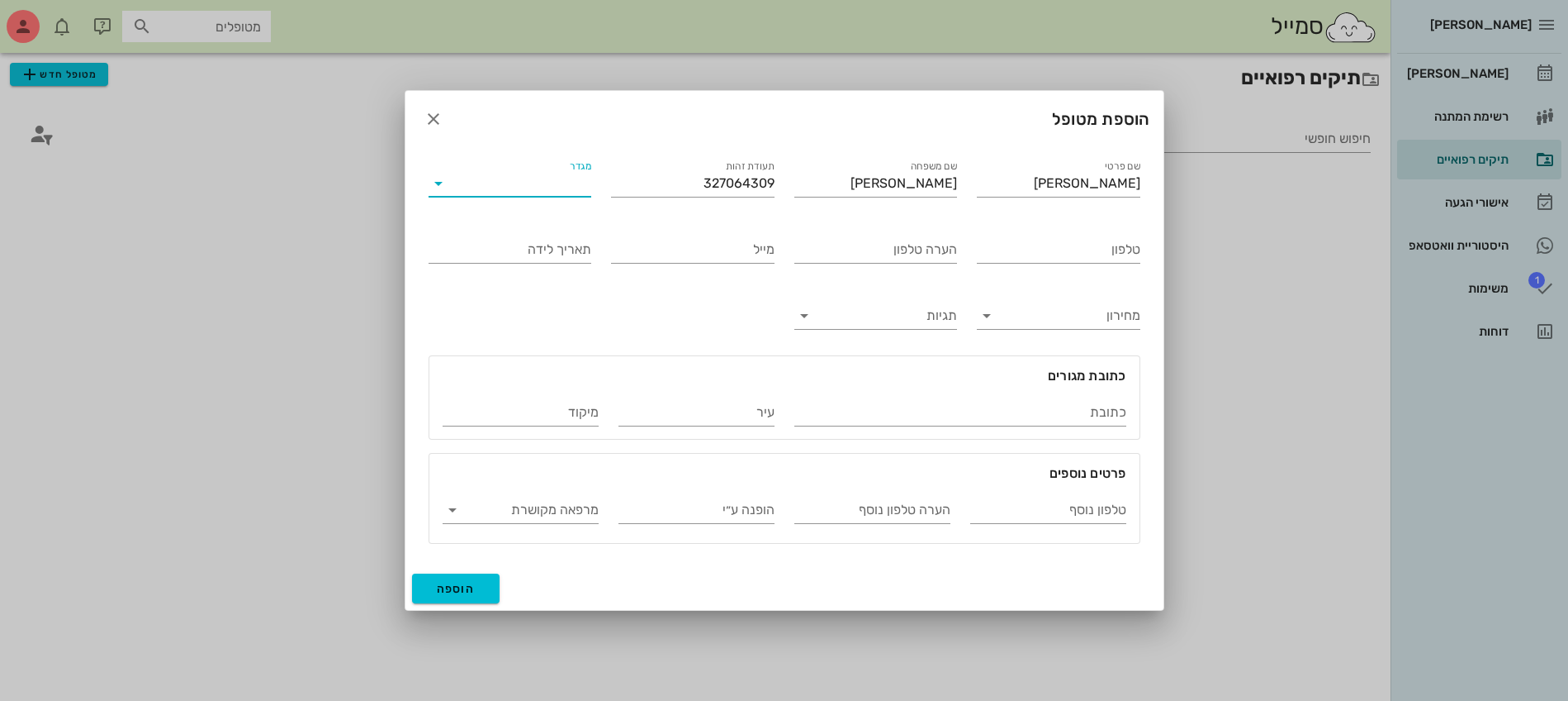
click at [558, 181] on input "מגדר" at bounding box center [523, 184] width 137 height 27
click at [553, 204] on div "זכר" at bounding box center [510, 196] width 137 height 16
click at [1028, 249] on input "טלפון" at bounding box center [1058, 250] width 164 height 27
type input "053-7282968"
click at [1073, 188] on input "[PERSON_NAME]" at bounding box center [1058, 184] width 164 height 27
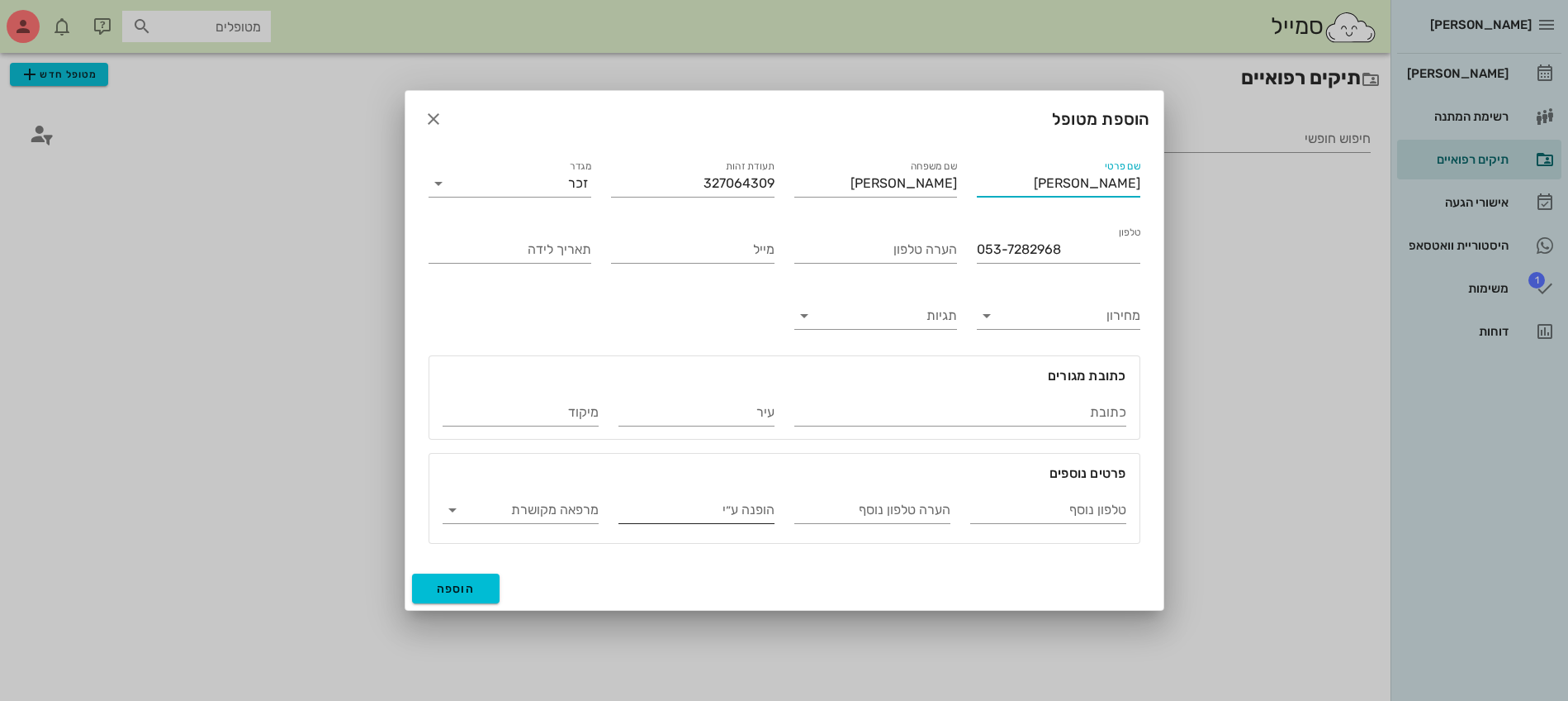
type input "[PERSON_NAME]"
click at [673, 506] on input "הופנה ע״י" at bounding box center [696, 510] width 156 height 27
type input "[PERSON_NAME]"
click at [460, 595] on span "הוספה" at bounding box center [456, 588] width 39 height 14
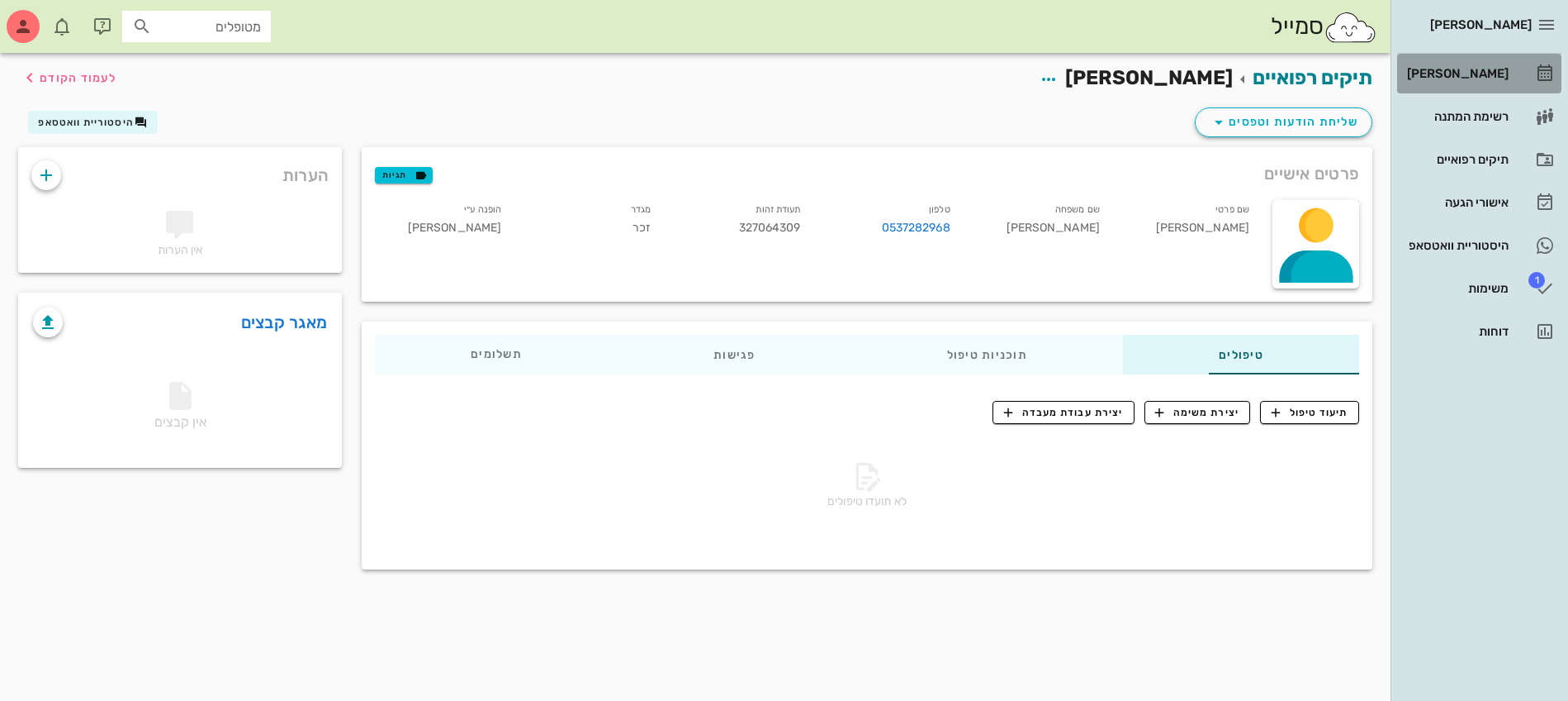
click at [1470, 57] on link "[PERSON_NAME]" at bounding box center [1479, 74] width 164 height 40
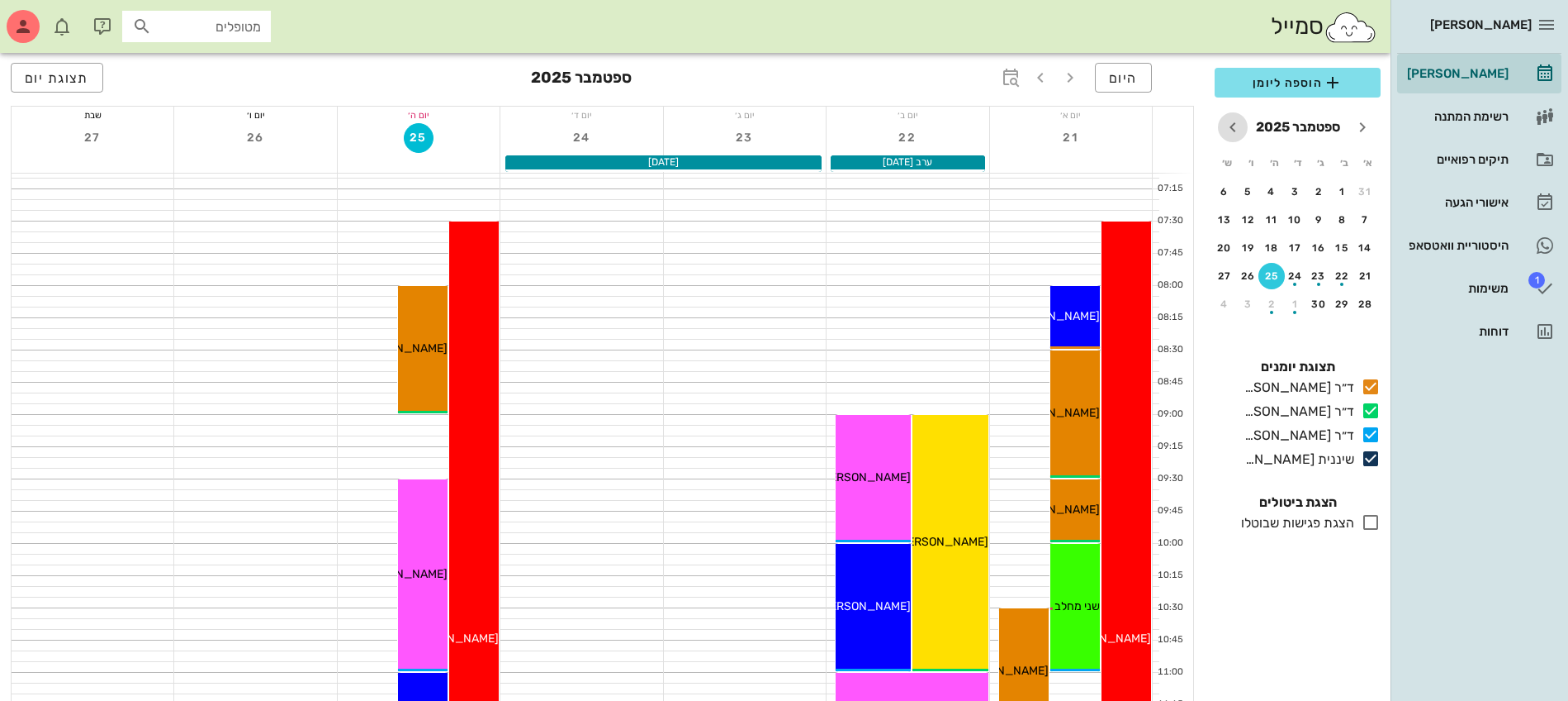
click at [1226, 127] on icon "חודש הבא" at bounding box center [1233, 127] width 20 height 20
click at [1233, 127] on icon "חודש הבא" at bounding box center [1233, 127] width 20 height 20
drag, startPoint x: 1360, startPoint y: 248, endPoint x: 1283, endPoint y: 81, distance: 183.9
click at [1360, 248] on div "9" at bounding box center [1366, 248] width 27 height 12
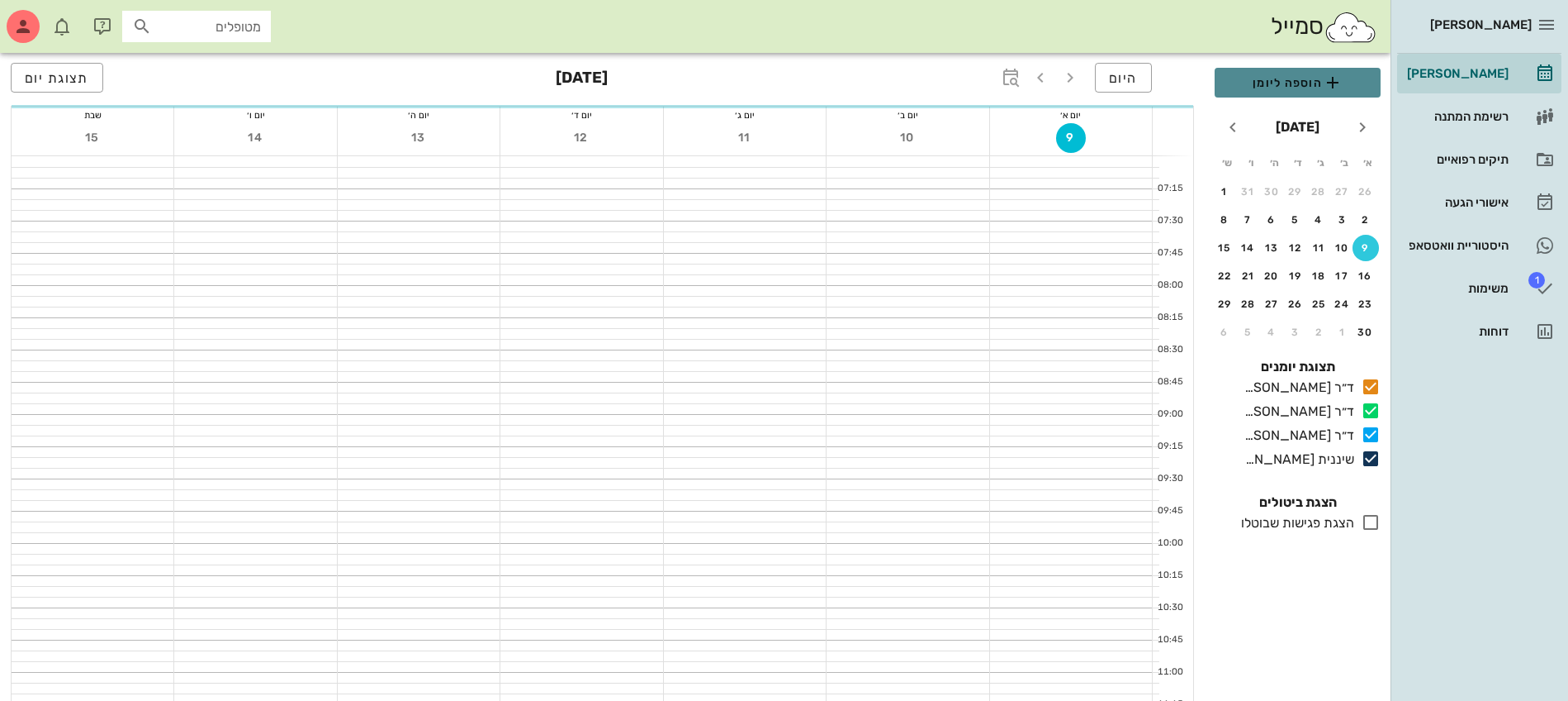
click at [1283, 81] on span "הוספה ליומן" at bounding box center [1297, 83] width 139 height 20
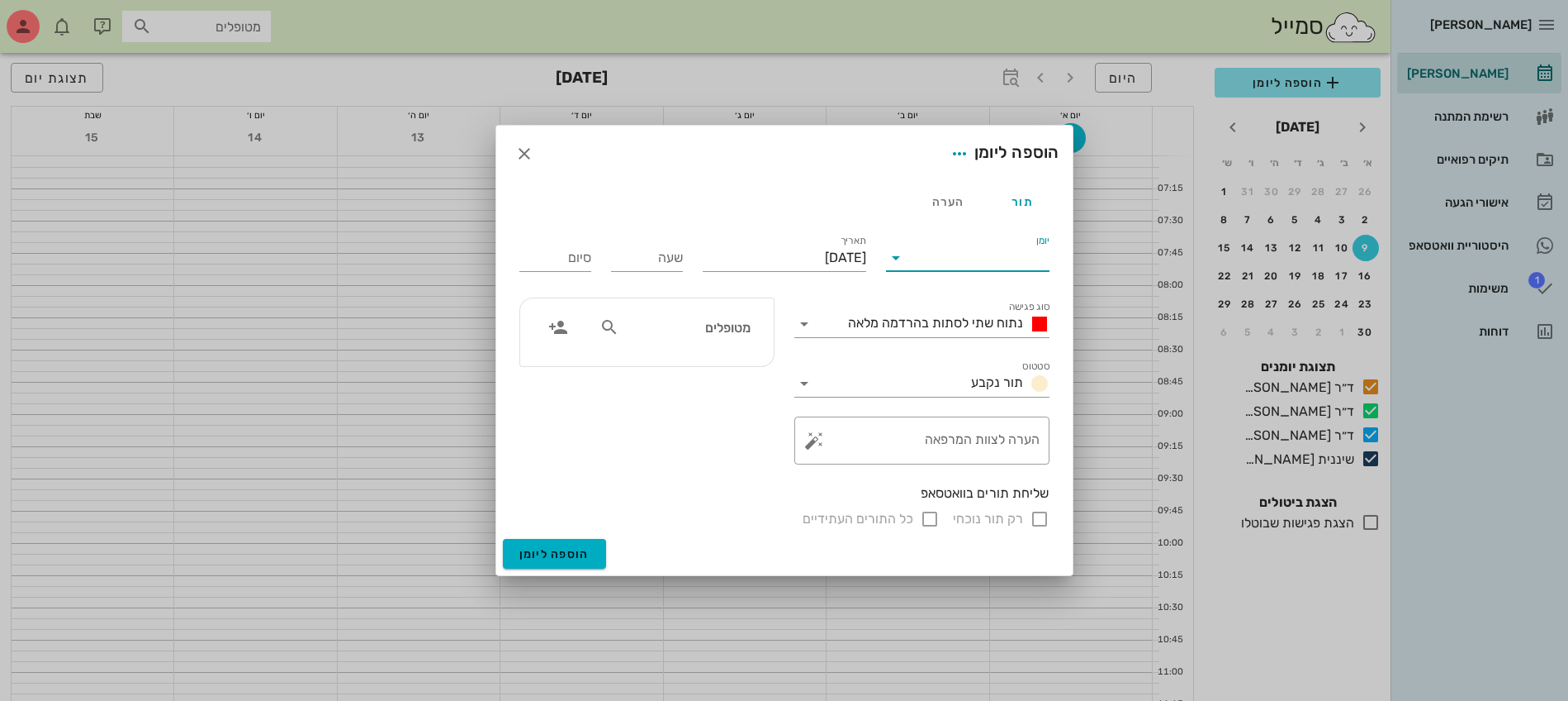
click at [934, 259] on input "יומן" at bounding box center [979, 257] width 140 height 27
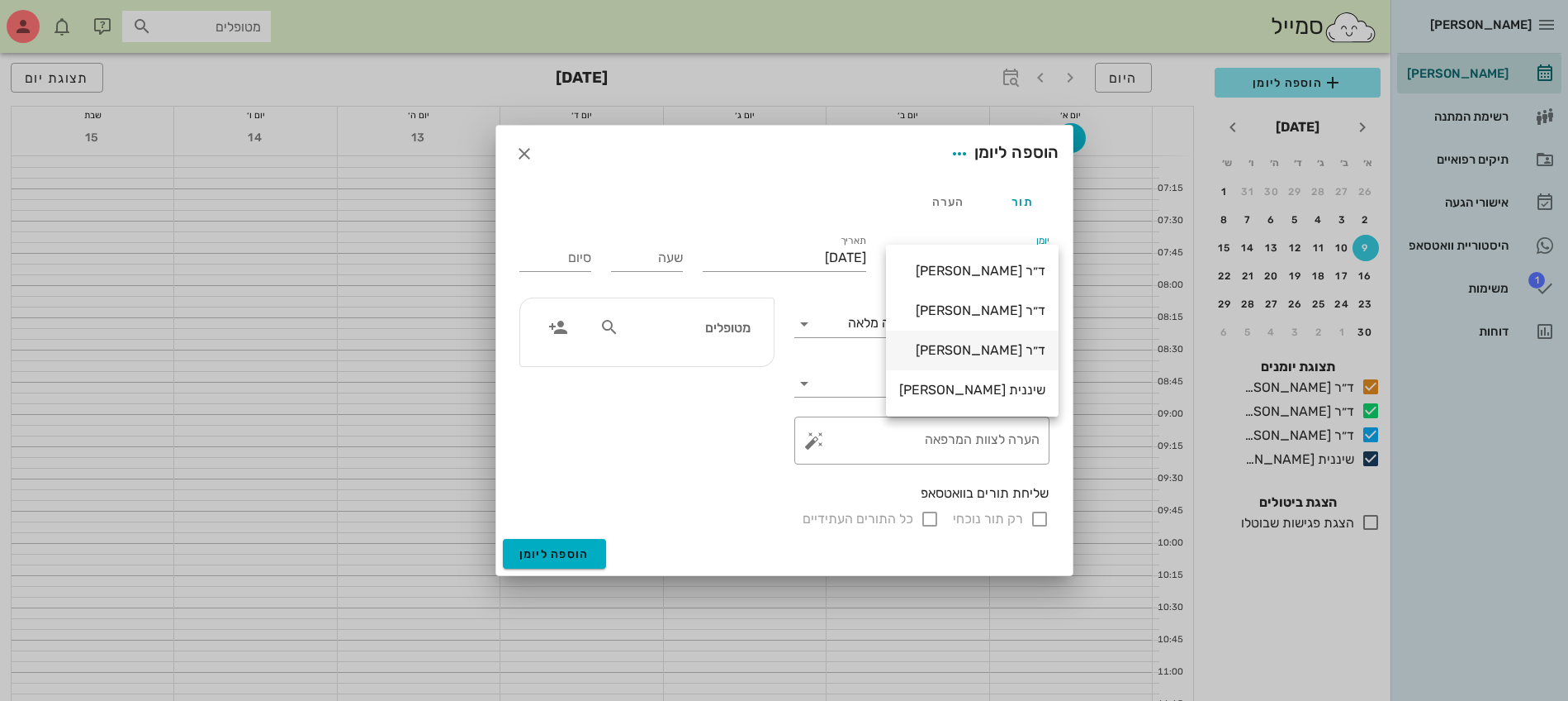
click at [982, 350] on div "ד״ר [PERSON_NAME]" at bounding box center [972, 350] width 146 height 16
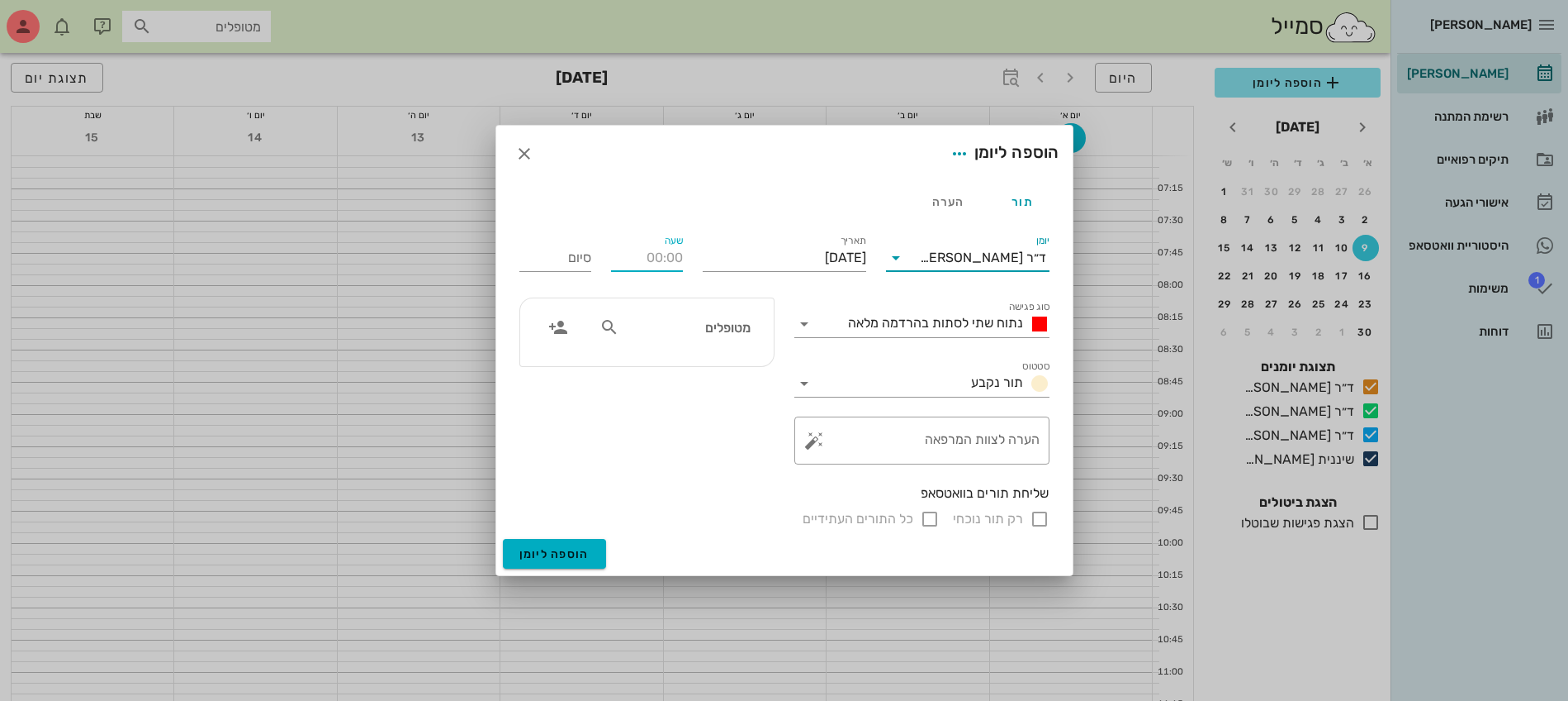
click at [639, 260] on input "שעה" at bounding box center [647, 257] width 72 height 27
type input "09:00"
click at [574, 253] on input "17:00" at bounding box center [555, 257] width 72 height 27
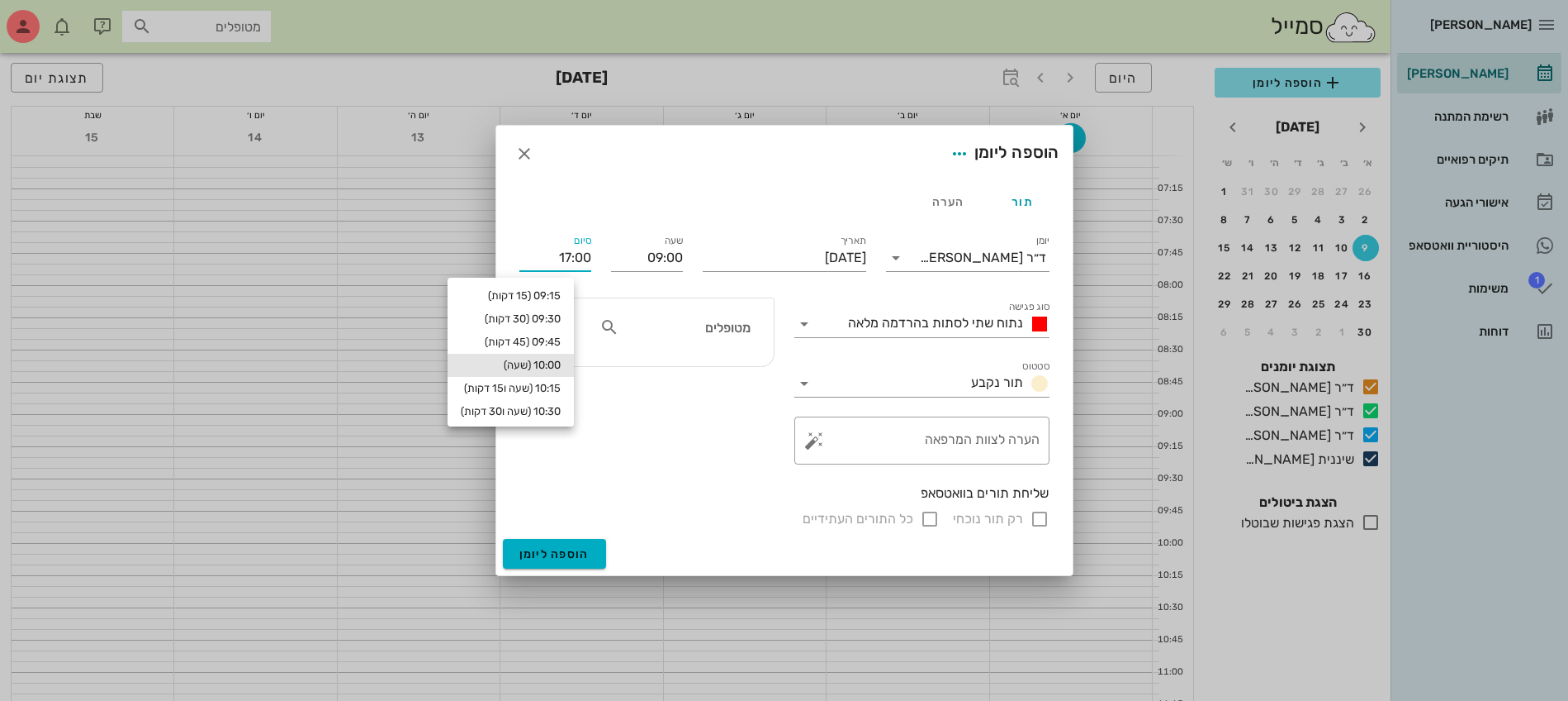
click at [540, 365] on div "10:00 (שעה)" at bounding box center [510, 365] width 100 height 13
type input "10:00"
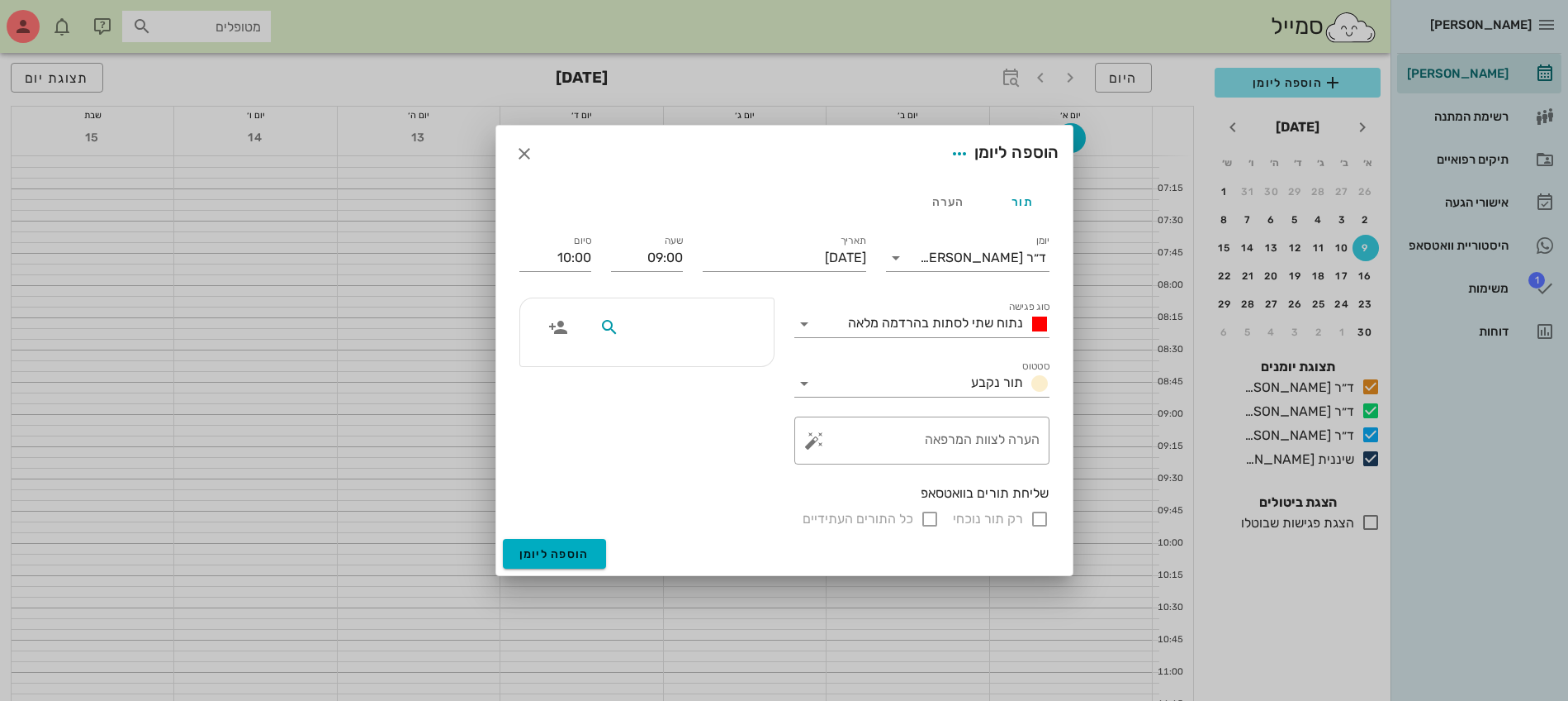
click at [743, 333] on input "text" at bounding box center [686, 327] width 127 height 22
type input "[PERSON_NAME]"
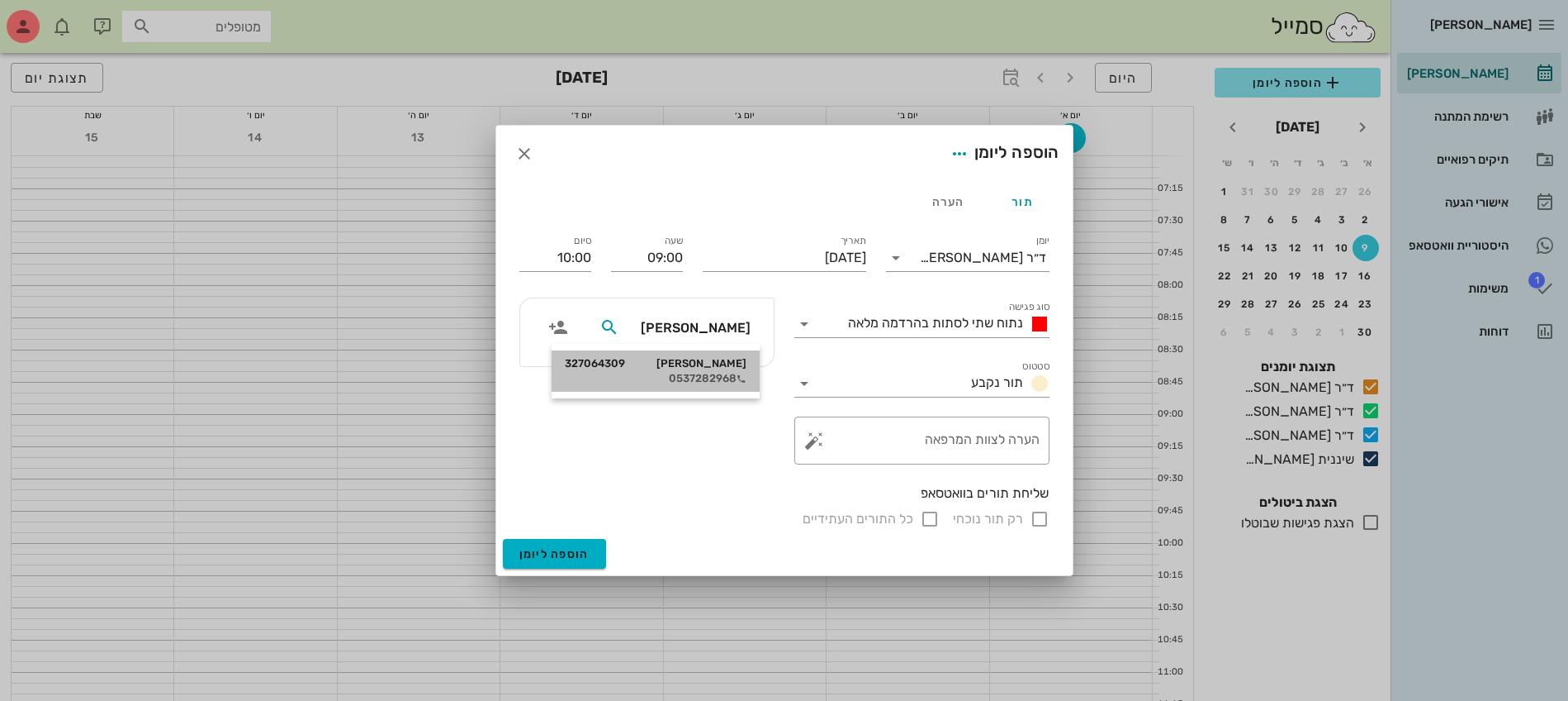
click at [713, 363] on div "[PERSON_NAME] 327064309" at bounding box center [655, 364] width 182 height 13
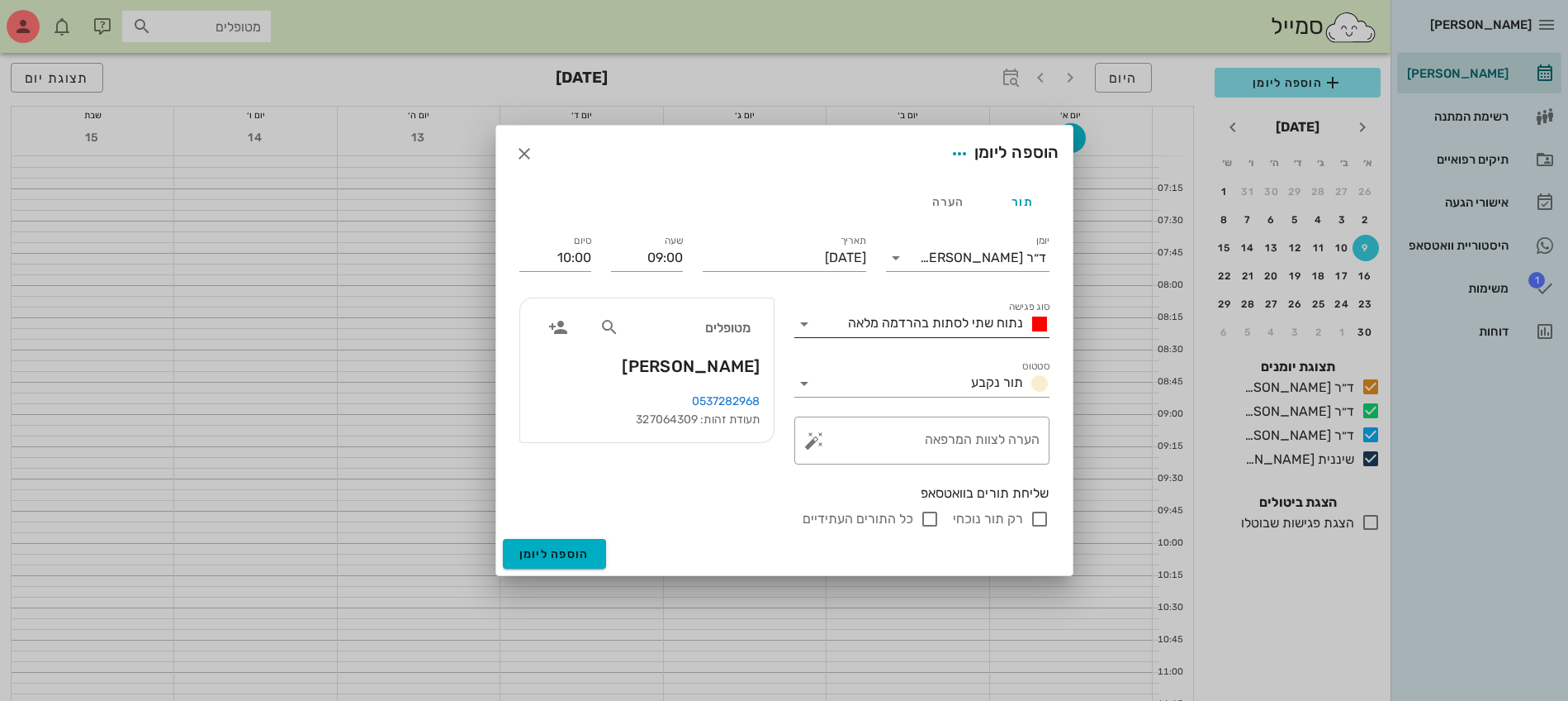
click at [964, 325] on span "נתוח שתי לסתות בהרדמה מלאה" at bounding box center [935, 322] width 175 height 16
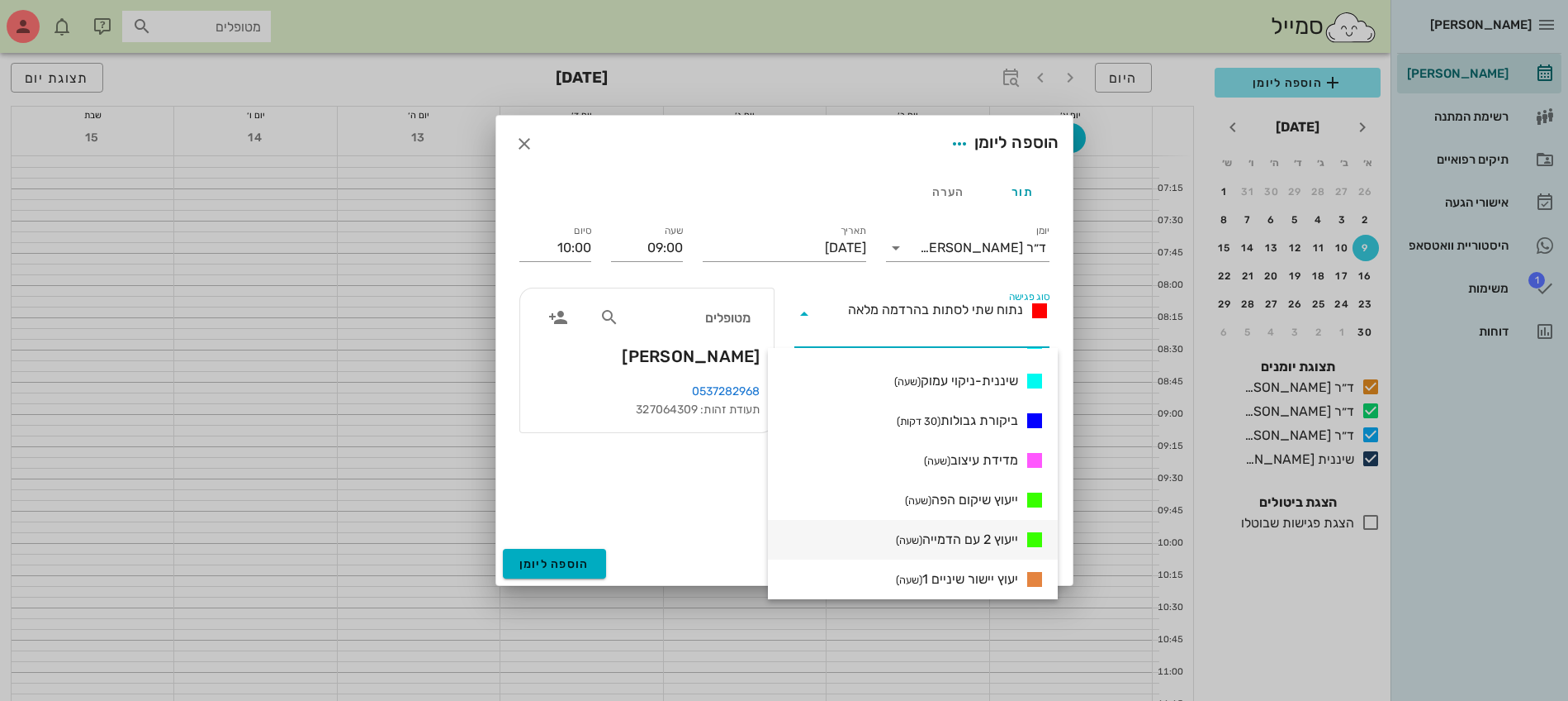
scroll to position [929, 0]
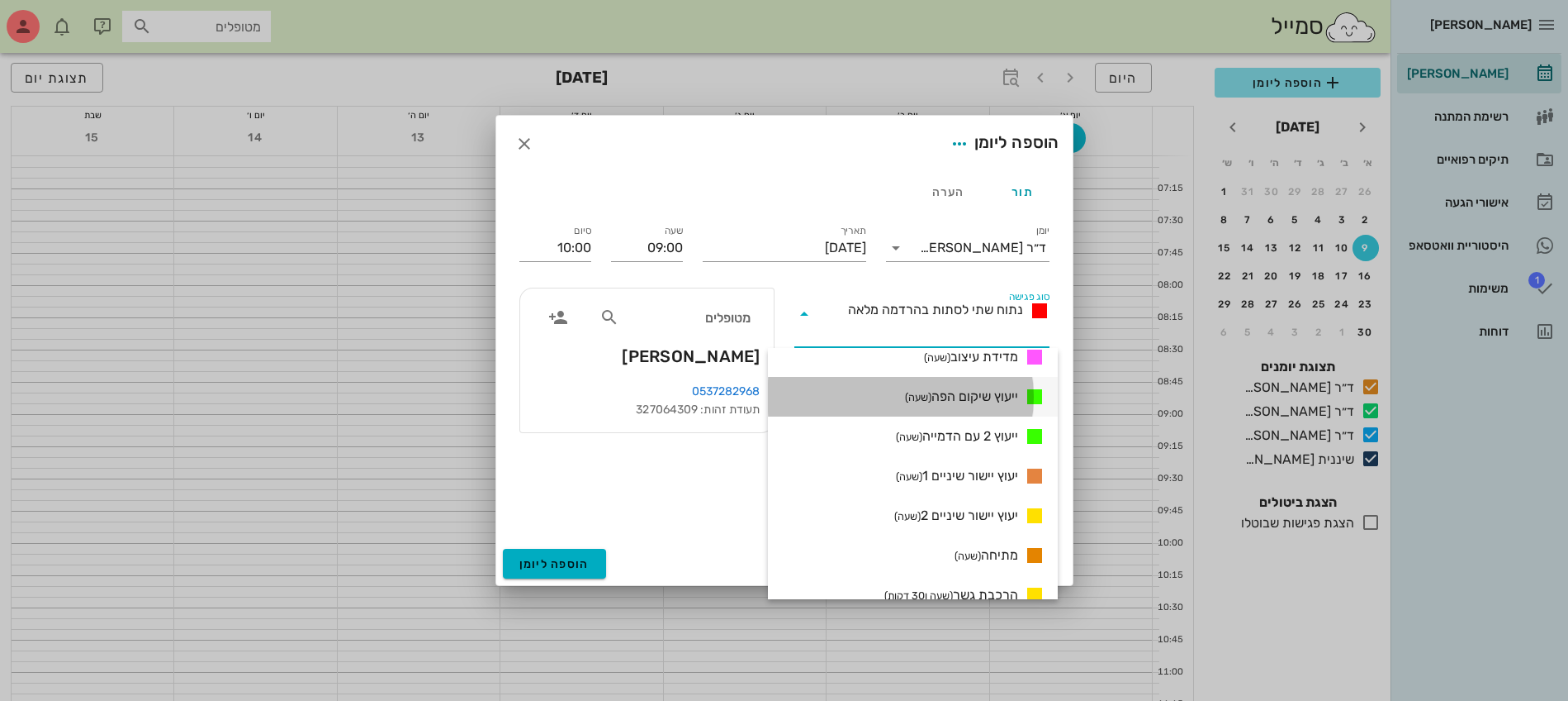
click at [968, 396] on span "ייעוץ שיקום הפה (שעה)" at bounding box center [961, 397] width 113 height 20
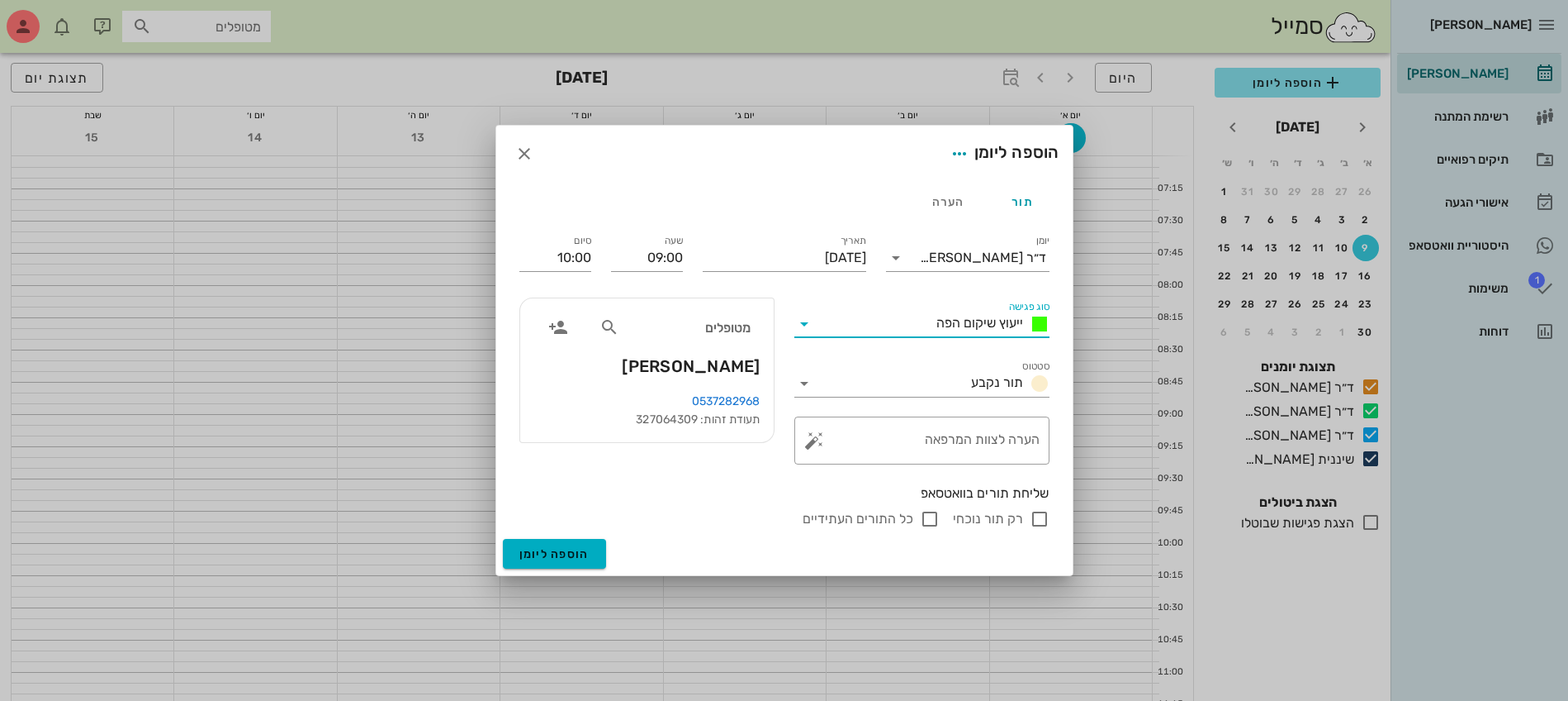
click at [1037, 519] on input "רק תור נוכחי" at bounding box center [1040, 519] width 20 height 20
checkbox input "false"
click at [556, 556] on span "הוספה ליומן" at bounding box center [554, 554] width 71 height 14
